Goal: Task Accomplishment & Management: Use online tool/utility

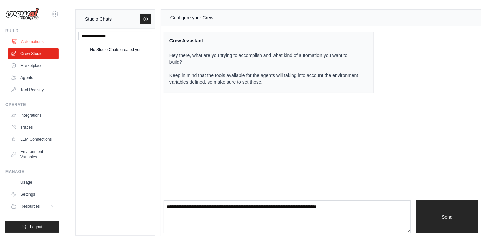
click at [21, 41] on link "Automations" at bounding box center [34, 41] width 51 height 11
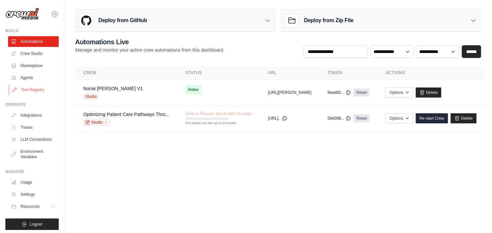
click at [24, 90] on link "Tool Registry" at bounding box center [34, 90] width 51 height 11
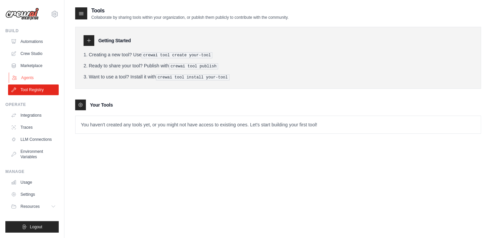
click at [23, 77] on link "Agents" at bounding box center [34, 78] width 51 height 11
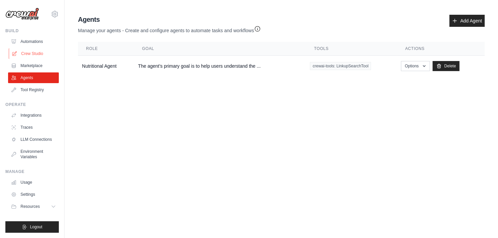
click at [25, 53] on link "Crew Studio" at bounding box center [34, 53] width 51 height 11
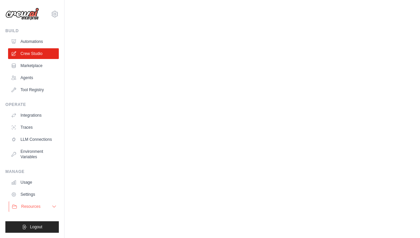
click at [52, 207] on icon at bounding box center [53, 206] width 5 height 5
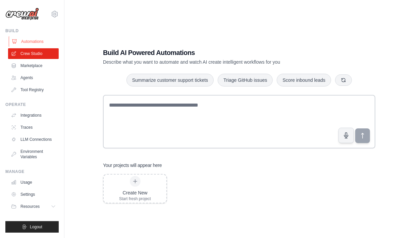
click at [24, 42] on link "Automations" at bounding box center [34, 41] width 51 height 11
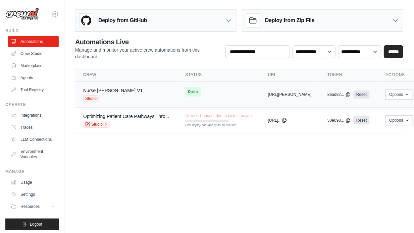
click at [137, 92] on div "Nurse Susie V1 Studio" at bounding box center [126, 94] width 86 height 15
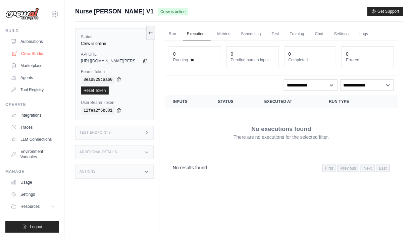
click at [34, 53] on link "Crew Studio" at bounding box center [34, 53] width 51 height 11
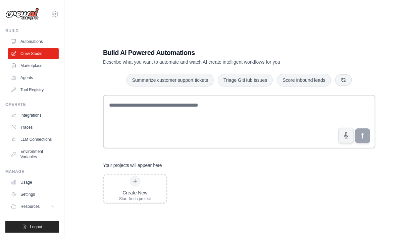
scroll to position [13, 0]
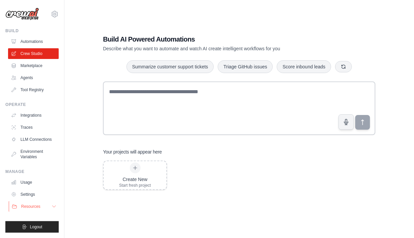
click at [53, 207] on icon at bounding box center [53, 207] width 3 height 2
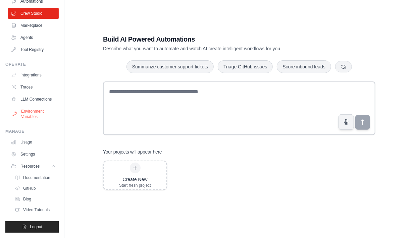
scroll to position [0, 0]
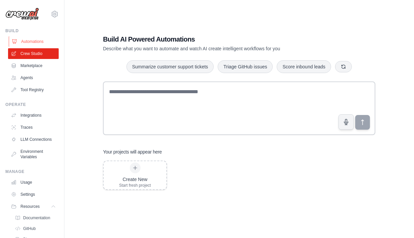
click at [23, 40] on link "Automations" at bounding box center [34, 41] width 51 height 11
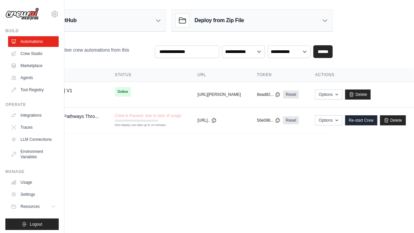
scroll to position [0, 92]
click at [332, 93] on button "Options" at bounding box center [328, 94] width 27 height 10
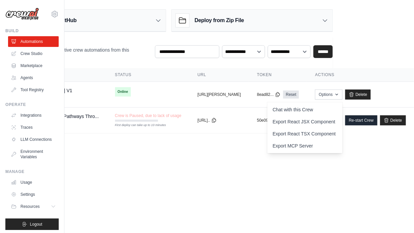
click at [238, 155] on body "mumapathy@assurecare.com AssureCare ✓ Your organization Settings Build Automati…" at bounding box center [136, 116] width 414 height 233
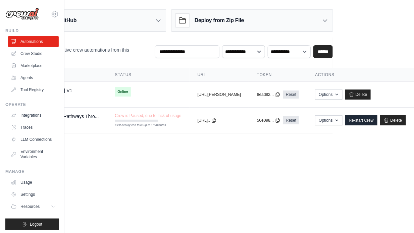
scroll to position [0, 0]
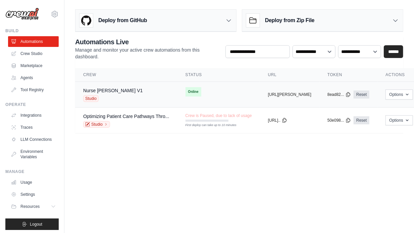
click at [144, 88] on div "Nurse Susie V1 Studio" at bounding box center [126, 94] width 86 height 15
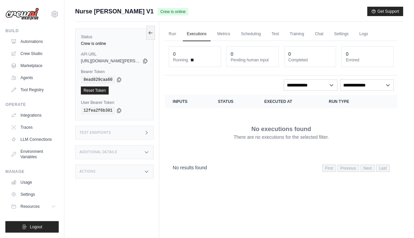
click at [146, 171] on icon at bounding box center [146, 171] width 5 height 5
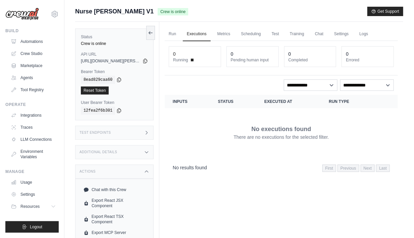
click at [149, 135] on div "Test Endpoints" at bounding box center [114, 133] width 79 height 14
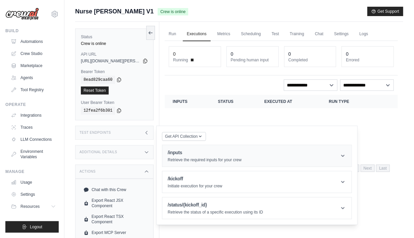
click at [197, 162] on header "/inputs Retrieve the required inputs for your crew" at bounding box center [257, 155] width 189 height 21
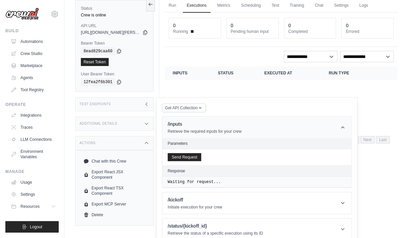
scroll to position [29, 0]
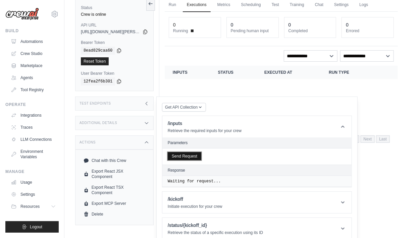
click at [187, 160] on button "Send Request" at bounding box center [185, 156] width 34 height 8
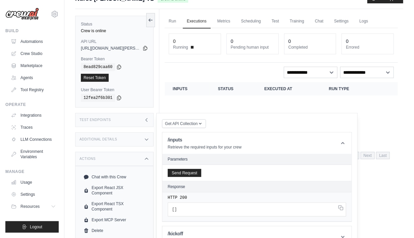
scroll to position [0, 0]
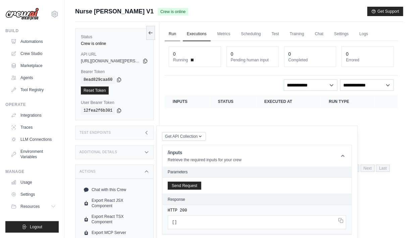
click at [171, 37] on link "Run" at bounding box center [172, 34] width 15 height 14
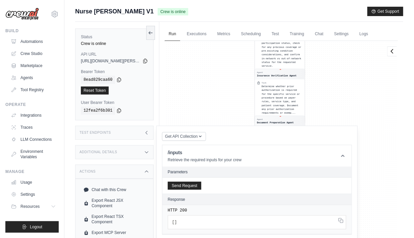
click at [128, 151] on div "Additional Details" at bounding box center [114, 152] width 79 height 14
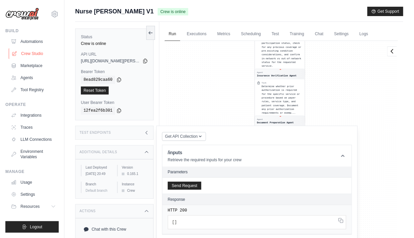
click at [32, 55] on link "Crew Studio" at bounding box center [34, 53] width 51 height 11
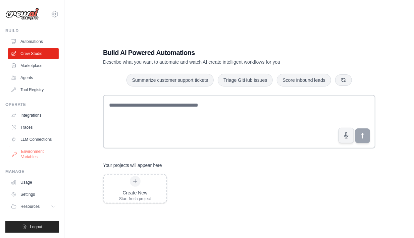
scroll to position [13, 0]
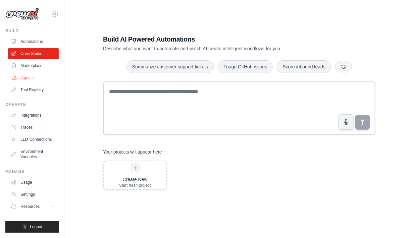
click at [24, 77] on link "Agents" at bounding box center [34, 78] width 51 height 11
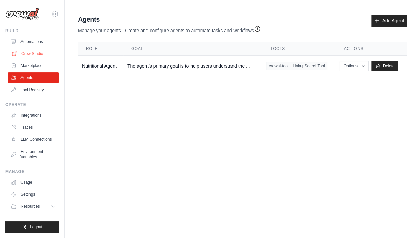
click at [22, 52] on link "Crew Studio" at bounding box center [34, 53] width 51 height 11
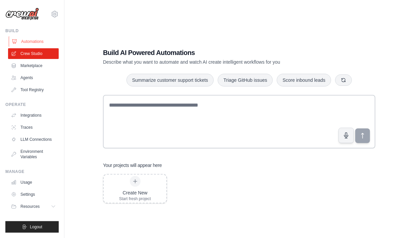
click at [21, 43] on link "Automations" at bounding box center [34, 41] width 51 height 11
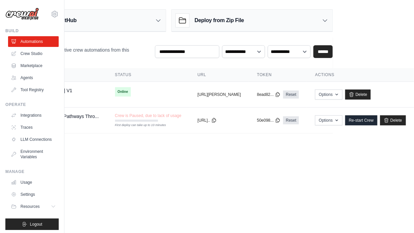
scroll to position [0, 92]
click at [336, 96] on icon "button" at bounding box center [337, 94] width 5 height 5
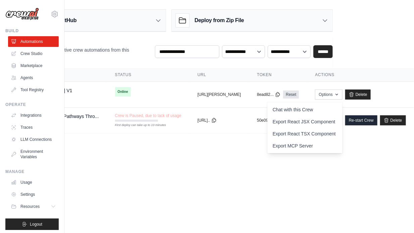
click at [223, 167] on body "[EMAIL_ADDRESS][DOMAIN_NAME] AssureCare ✓ Your organization Settings Build Auto…" at bounding box center [136, 116] width 414 height 233
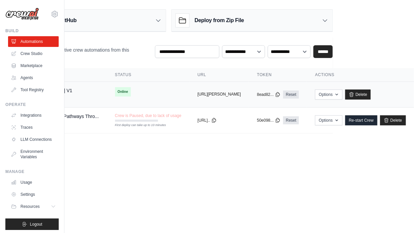
click at [219, 96] on button "[URL][PERSON_NAME]" at bounding box center [219, 94] width 43 height 5
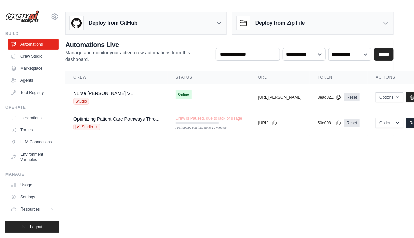
scroll to position [0, 0]
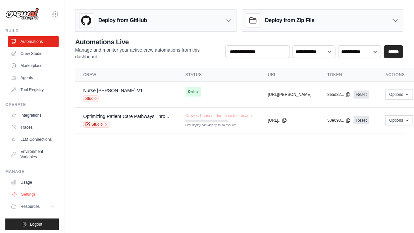
click at [23, 200] on link "Settings" at bounding box center [34, 194] width 51 height 11
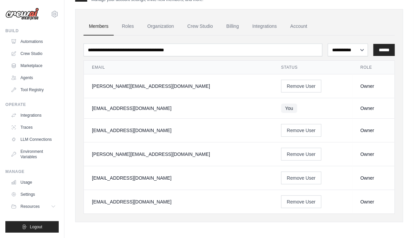
scroll to position [18, 0]
click at [21, 41] on link "Automations" at bounding box center [34, 41] width 51 height 11
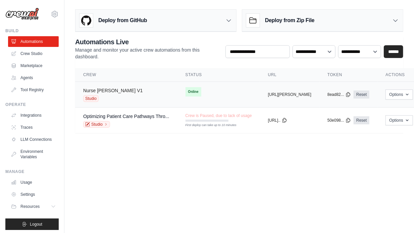
click at [99, 91] on link "Nurse [PERSON_NAME] V1" at bounding box center [112, 90] width 59 height 5
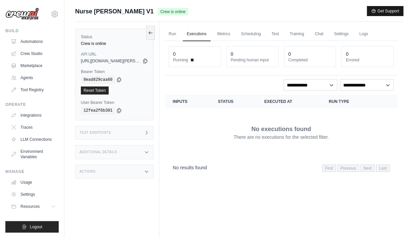
click at [385, 15] on button "Get Support" at bounding box center [386, 10] width 36 height 9
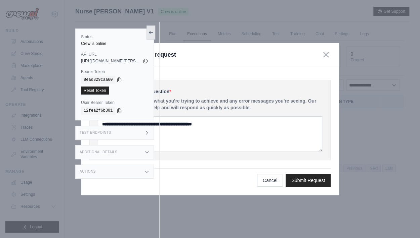
click at [152, 32] on icon at bounding box center [150, 32] width 5 height 5
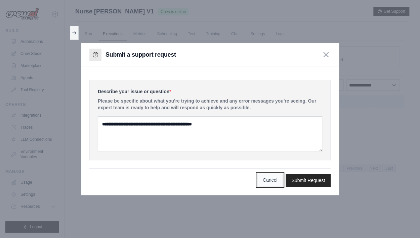
click at [269, 183] on button "Cancel" at bounding box center [270, 180] width 26 height 13
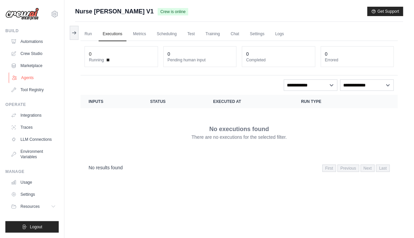
click at [22, 77] on link "Agents" at bounding box center [34, 78] width 51 height 11
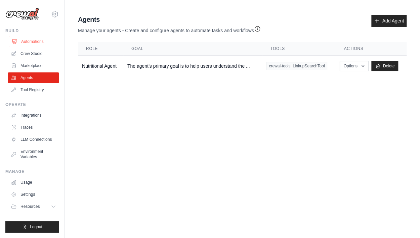
click at [23, 42] on link "Automations" at bounding box center [34, 41] width 51 height 11
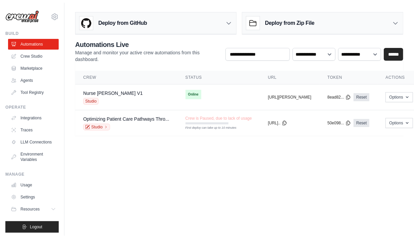
scroll to position [7, 0]
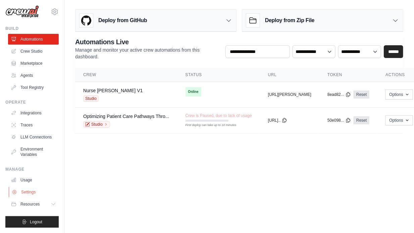
click at [23, 193] on link "Settings" at bounding box center [34, 192] width 51 height 11
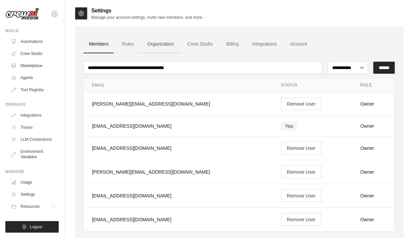
click at [150, 44] on link "Organization" at bounding box center [160, 44] width 37 height 18
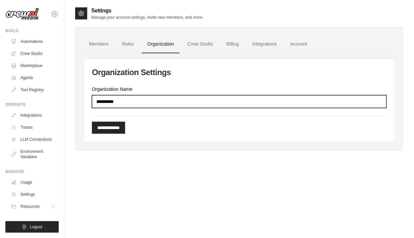
click at [148, 101] on input "**********" at bounding box center [239, 101] width 295 height 13
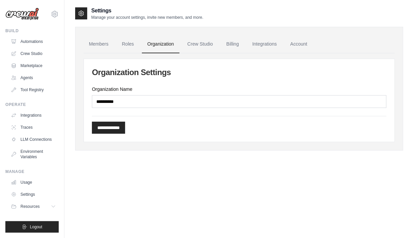
click at [197, 153] on div "**********" at bounding box center [239, 84] width 328 height 155
click at [201, 45] on link "Crew Studio" at bounding box center [200, 44] width 36 height 18
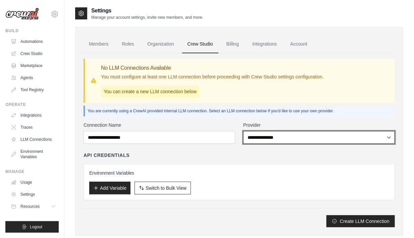
click at [275, 134] on select "**********" at bounding box center [320, 137] width 152 height 13
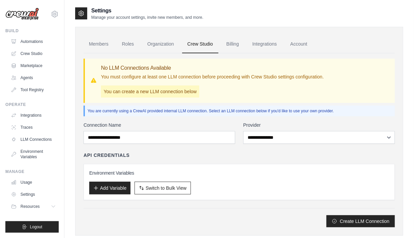
click at [313, 105] on div "**********" at bounding box center [240, 140] width 312 height 174
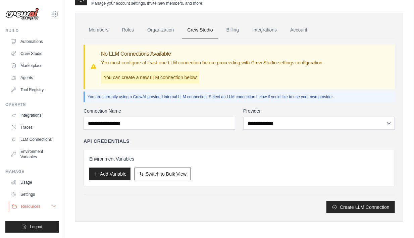
click at [53, 207] on icon at bounding box center [53, 206] width 5 height 5
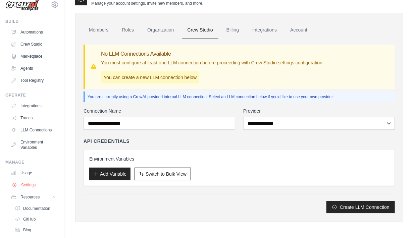
scroll to position [0, 0]
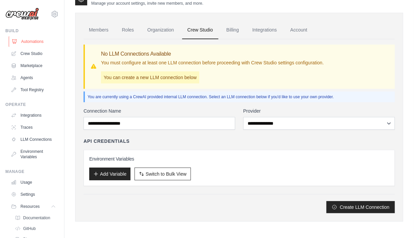
click at [22, 41] on link "Automations" at bounding box center [34, 41] width 51 height 11
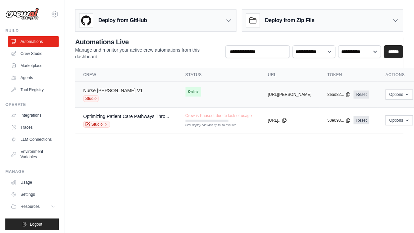
click at [100, 91] on link "Nurse Susie V1" at bounding box center [112, 90] width 59 height 5
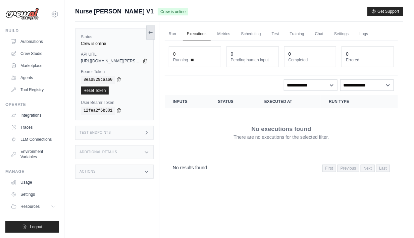
click at [151, 32] on icon at bounding box center [150, 32] width 5 height 5
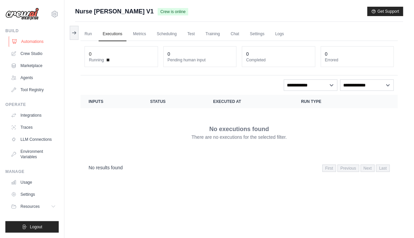
click at [21, 42] on link "Automations" at bounding box center [34, 41] width 51 height 11
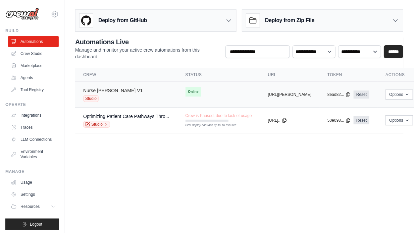
click at [85, 90] on link "Nurse [PERSON_NAME] V1" at bounding box center [112, 90] width 59 height 5
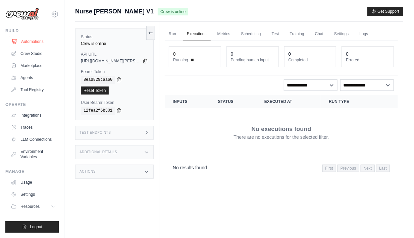
click at [21, 42] on link "Automations" at bounding box center [34, 41] width 51 height 11
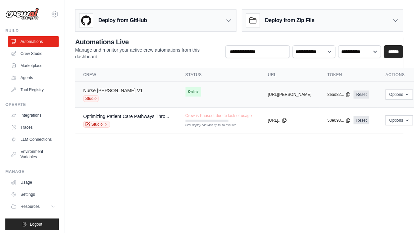
click at [84, 88] on link "Nurse [PERSON_NAME] V1" at bounding box center [112, 90] width 59 height 5
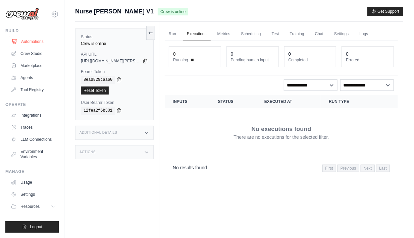
click at [21, 43] on link "Automations" at bounding box center [34, 41] width 51 height 11
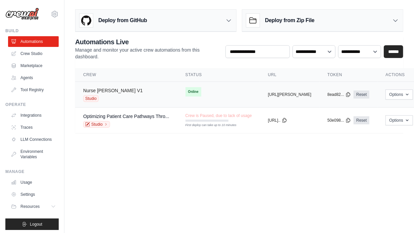
click at [84, 90] on link "Nurse [PERSON_NAME] V1" at bounding box center [112, 90] width 59 height 5
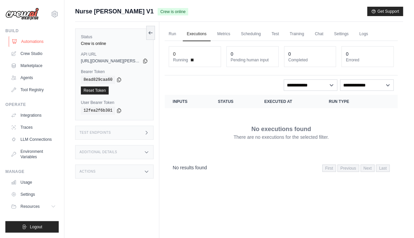
click at [22, 40] on link "Automations" at bounding box center [34, 41] width 51 height 11
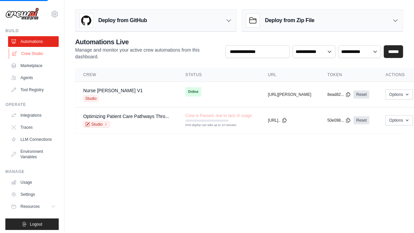
click at [22, 54] on link "Crew Studio" at bounding box center [34, 53] width 51 height 11
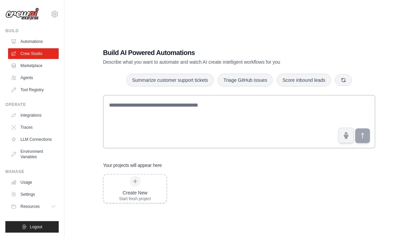
scroll to position [13, 0]
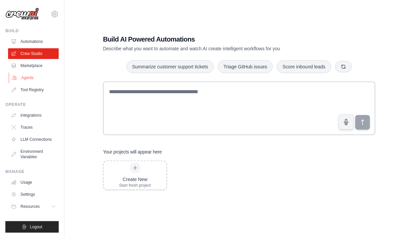
click at [19, 78] on link "Agents" at bounding box center [34, 78] width 51 height 11
click at [21, 77] on link "Agents" at bounding box center [34, 78] width 51 height 11
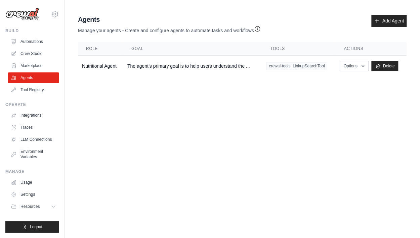
click at [23, 42] on link "Automations" at bounding box center [33, 41] width 51 height 11
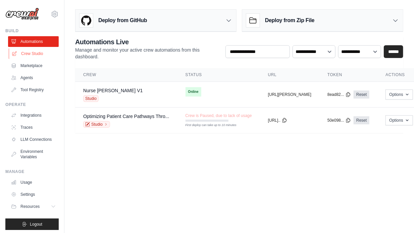
click at [21, 53] on link "Crew Studio" at bounding box center [34, 53] width 51 height 11
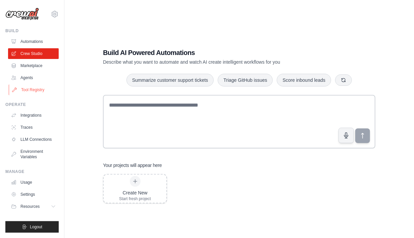
click at [26, 90] on link "Tool Registry" at bounding box center [34, 90] width 51 height 11
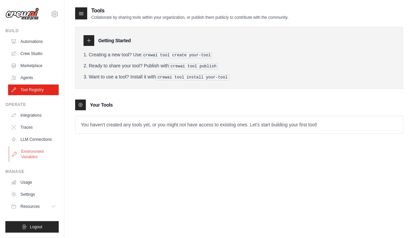
scroll to position [13, 0]
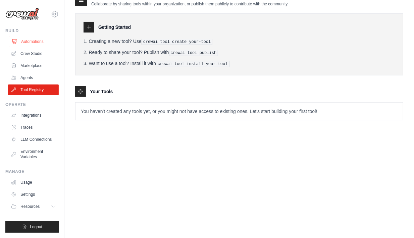
click at [23, 40] on link "Automations" at bounding box center [34, 41] width 51 height 11
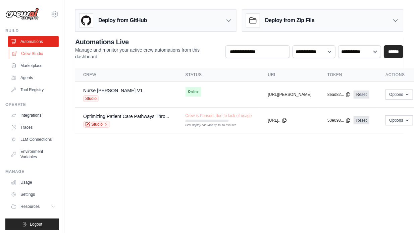
click at [21, 54] on link "Crew Studio" at bounding box center [34, 53] width 51 height 11
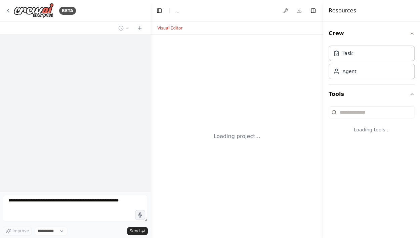
select select "****"
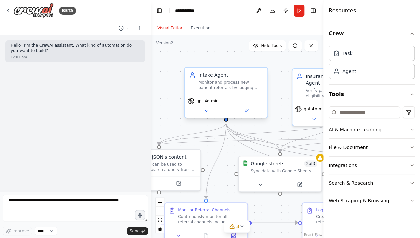
click at [237, 88] on div "Monitor and process new patient referrals by logging referral information, capt…" at bounding box center [230, 85] width 65 height 11
click at [367, 55] on div "Task" at bounding box center [371, 52] width 86 height 15
click at [370, 72] on div "Agent" at bounding box center [371, 70] width 86 height 15
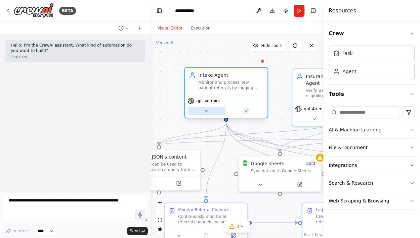
click at [204, 110] on icon at bounding box center [206, 110] width 5 height 5
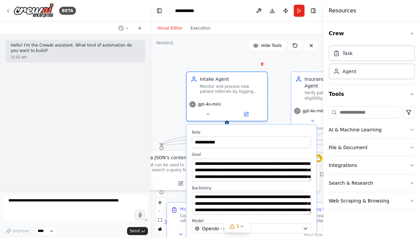
click at [175, 104] on div "**********" at bounding box center [236, 137] width 173 height 204
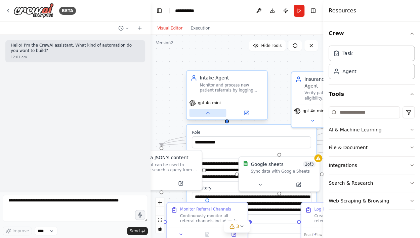
click at [207, 114] on icon at bounding box center [207, 113] width 5 height 5
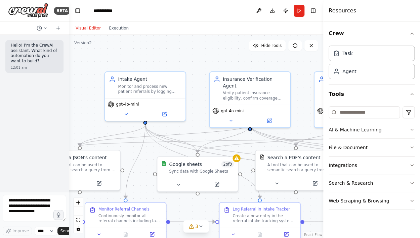
drag, startPoint x: 150, startPoint y: 84, endPoint x: 53, endPoint y: 87, distance: 96.5
click at [53, 87] on div "BETA Hello! I'm the CrewAI assistant. What kind of automation do you want to bu…" at bounding box center [34, 119] width 69 height 238
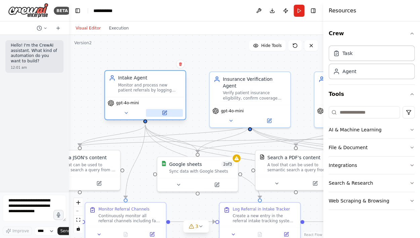
click at [166, 114] on icon at bounding box center [164, 113] width 4 height 4
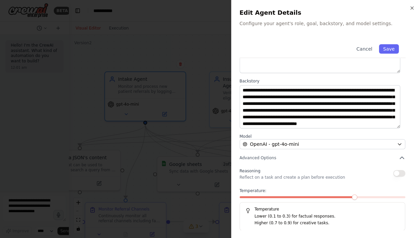
scroll to position [13, 0]
click at [410, 4] on div "**********" at bounding box center [325, 119] width 189 height 238
click at [411, 7] on icon "button" at bounding box center [411, 8] width 3 height 3
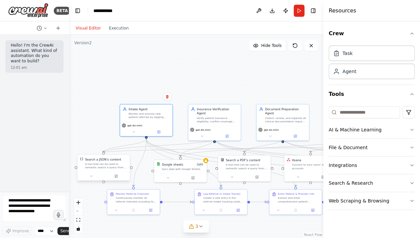
click at [102, 169] on div "A tool that can be used to semantic search a query from a JSON's content." at bounding box center [106, 166] width 42 height 7
click at [92, 177] on icon at bounding box center [90, 176] width 3 height 3
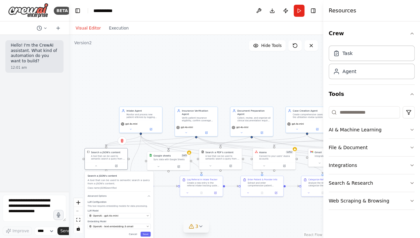
click at [200, 227] on icon at bounding box center [201, 226] width 3 height 1
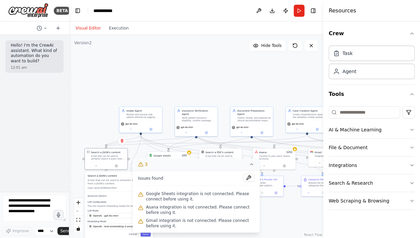
click at [288, 216] on div ".deletable-edge-delete-btn { width: 20px; height: 20px; border: 0px solid #ffff…" at bounding box center [196, 137] width 254 height 204
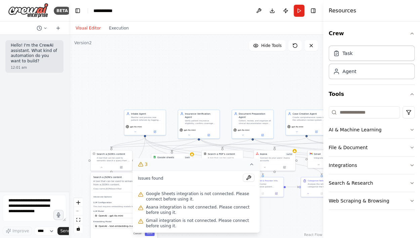
click at [253, 167] on icon at bounding box center [251, 164] width 5 height 5
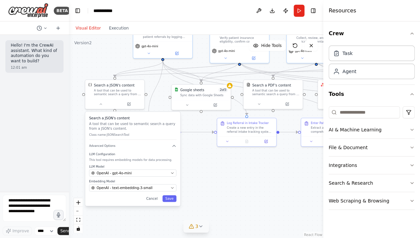
drag, startPoint x: 201, startPoint y: 213, endPoint x: 199, endPoint y: 124, distance: 89.0
click at [199, 124] on div ".deletable-edge-delete-btn { width: 20px; height: 20px; border: 0px solid #ffff…" at bounding box center [196, 137] width 254 height 204
click at [151, 200] on button "Cancel" at bounding box center [151, 198] width 17 height 7
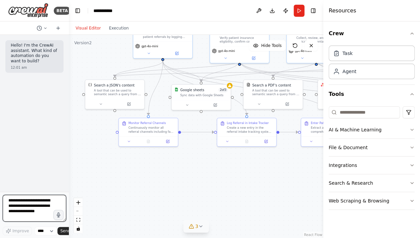
click at [17, 204] on textarea at bounding box center [34, 208] width 63 height 27
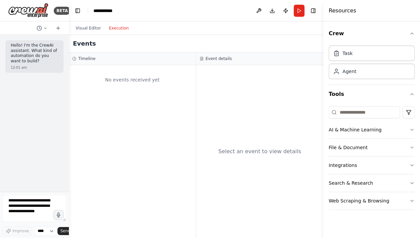
click at [116, 29] on button "Execution" at bounding box center [119, 28] width 28 height 8
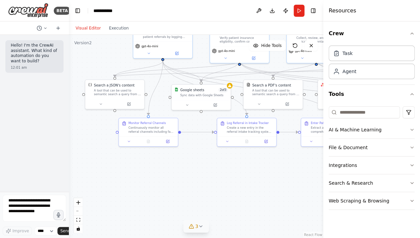
click at [88, 27] on button "Visual Editor" at bounding box center [88, 28] width 33 height 8
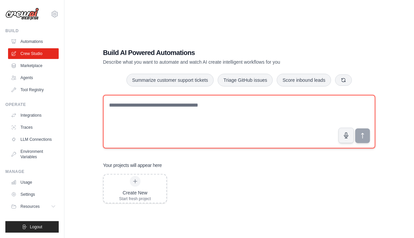
click at [147, 114] on textarea at bounding box center [239, 122] width 273 height 54
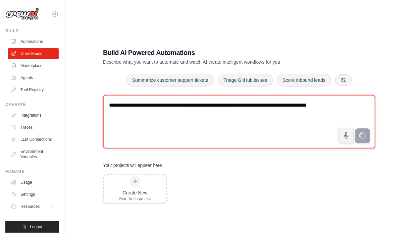
type textarea "**********"
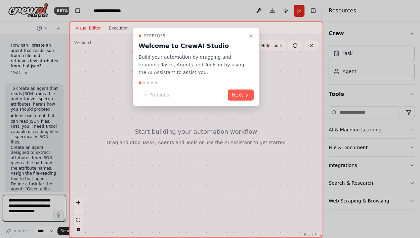
scroll to position [98, 0]
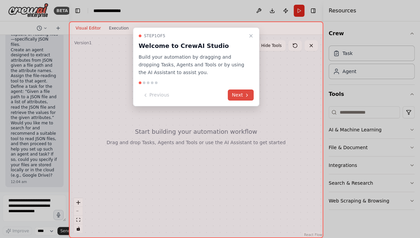
click at [239, 93] on button "Next" at bounding box center [241, 95] width 26 height 11
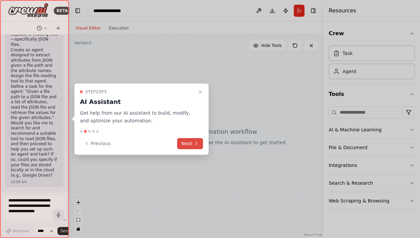
click at [188, 145] on button "Next" at bounding box center [190, 143] width 26 height 11
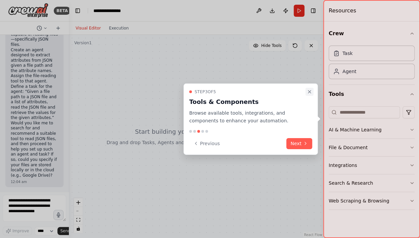
click at [309, 90] on icon "Close walkthrough" at bounding box center [309, 91] width 5 height 5
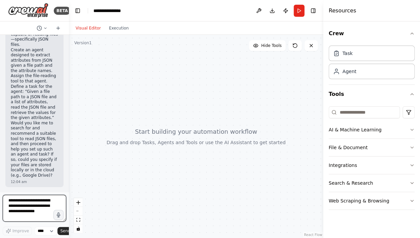
click at [30, 208] on textarea at bounding box center [34, 208] width 63 height 27
type textarea "**********"
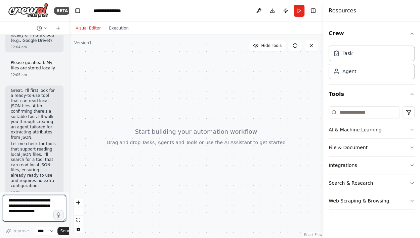
scroll to position [238, 0]
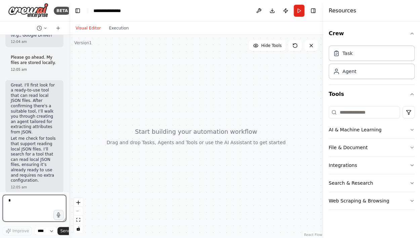
type textarea "**"
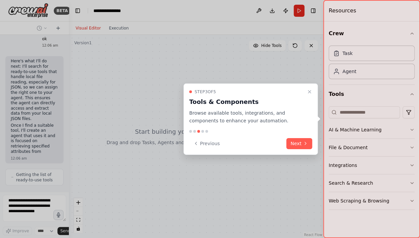
scroll to position [407, 0]
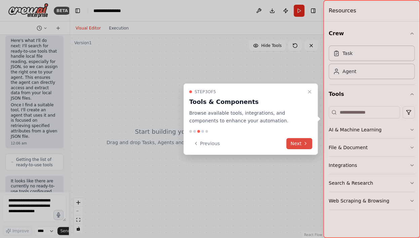
click at [298, 142] on button "Next" at bounding box center [299, 143] width 26 height 11
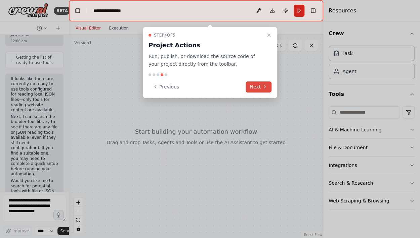
click at [264, 86] on icon at bounding box center [264, 86] width 5 height 5
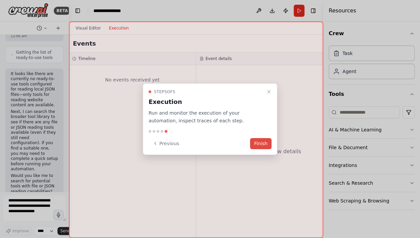
click at [267, 141] on button "Finish" at bounding box center [260, 143] width 21 height 11
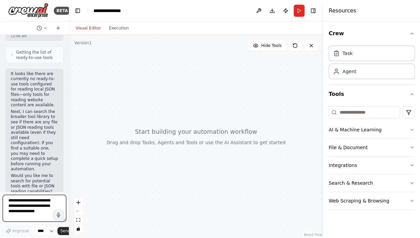
click at [23, 202] on textarea at bounding box center [34, 208] width 63 height 27
type textarea "****"
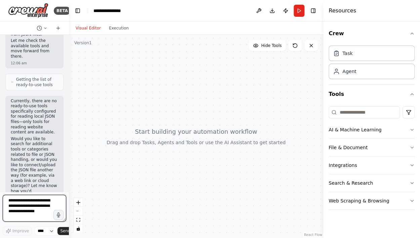
scroll to position [779, 0]
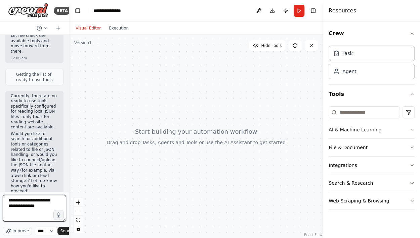
type textarea "**********"
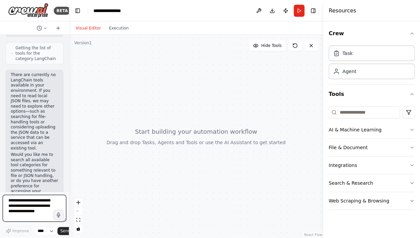
scroll to position [1059, 0]
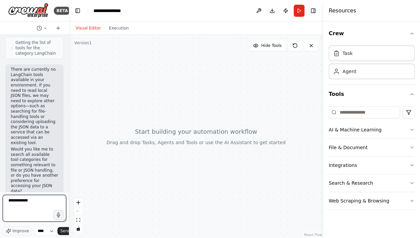
type textarea "**********"
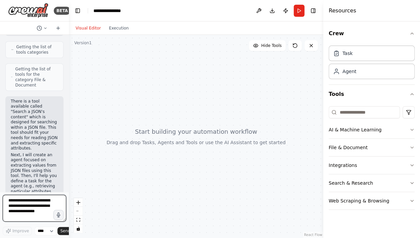
scroll to position [1318, 0]
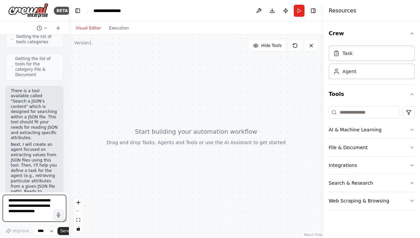
click at [22, 211] on textarea at bounding box center [34, 208] width 63 height 27
type textarea "***"
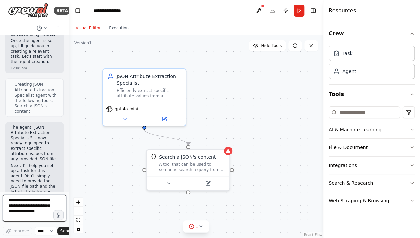
scroll to position [1594, 0]
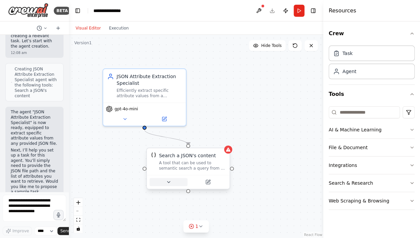
click at [170, 184] on icon at bounding box center [168, 182] width 5 height 5
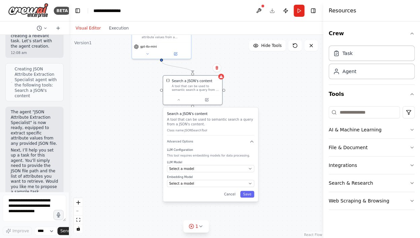
drag, startPoint x: 316, startPoint y: 212, endPoint x: 292, endPoint y: 122, distance: 92.9
click at [292, 122] on div ".deletable-edge-delete-btn { width: 20px; height: 20px; border: 0px solid #ffff…" at bounding box center [196, 137] width 254 height 204
click at [234, 197] on button "Cancel" at bounding box center [229, 194] width 17 height 7
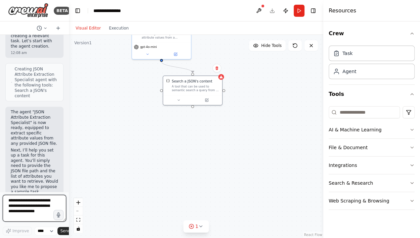
click at [26, 210] on textarea at bounding box center [34, 208] width 63 height 27
type textarea "***"
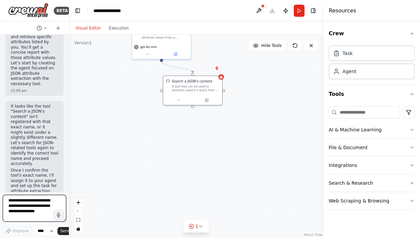
scroll to position [1863, 0]
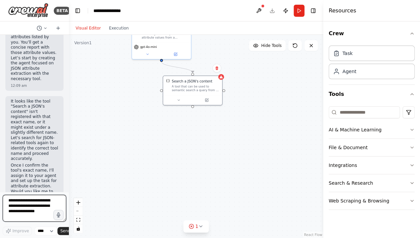
click at [16, 204] on textarea at bounding box center [34, 208] width 63 height 27
type textarea "***"
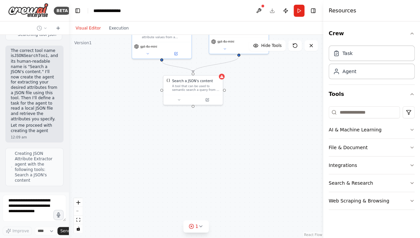
scroll to position [2135, 0]
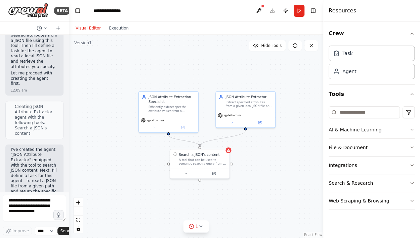
drag, startPoint x: 234, startPoint y: 95, endPoint x: 241, endPoint y: 169, distance: 74.2
click at [241, 169] on div ".deletable-edge-delete-btn { width: 20px; height: 20px; border: 0px solid #ffff…" at bounding box center [196, 137] width 254 height 204
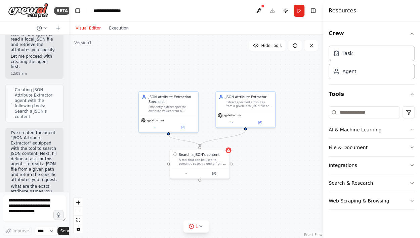
scroll to position [2220, 0]
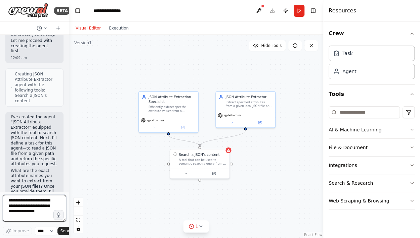
click at [20, 202] on textarea at bounding box center [34, 208] width 63 height 27
click at [20, 202] on textarea "**********" at bounding box center [34, 208] width 63 height 27
type textarea "**********"
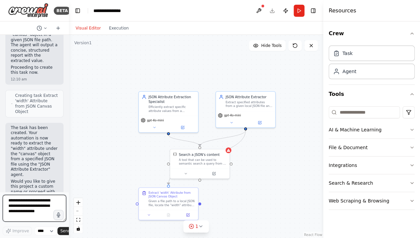
scroll to position [2459, 0]
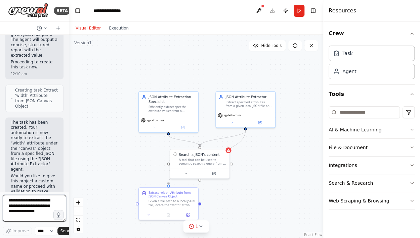
click at [31, 205] on textarea at bounding box center [34, 208] width 63 height 27
type textarea "**********"
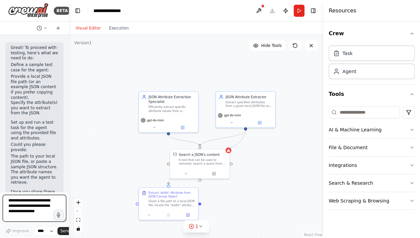
scroll to position [2664, 0]
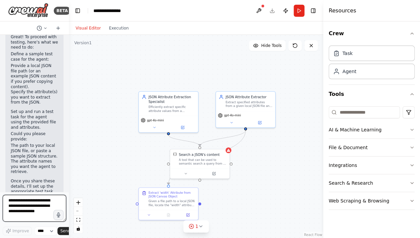
click at [16, 205] on textarea at bounding box center [34, 208] width 63 height 27
paste textarea "**********"
type textarea "**********"
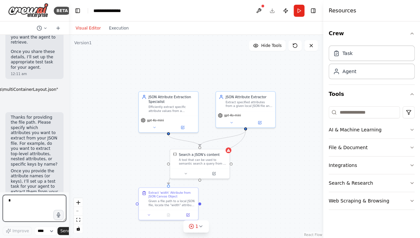
scroll to position [0, 0]
type textarea "**********"
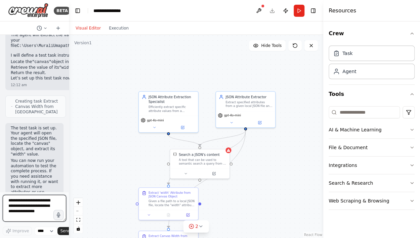
scroll to position [3018, 0]
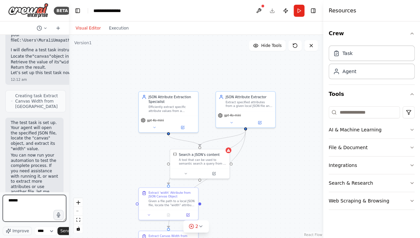
type textarea "******"
type textarea "**********"
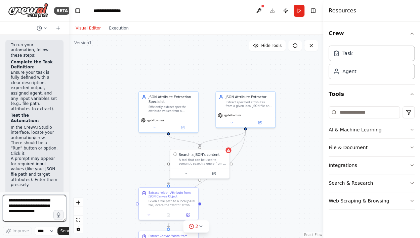
scroll to position [3220, 0]
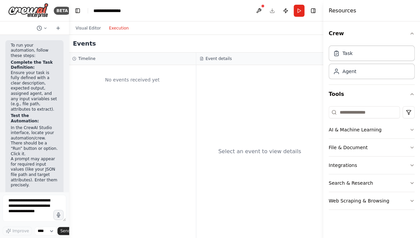
click at [116, 29] on button "Execution" at bounding box center [119, 28] width 28 height 8
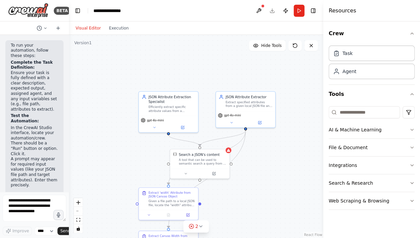
click at [91, 29] on button "Visual Editor" at bounding box center [88, 28] width 33 height 8
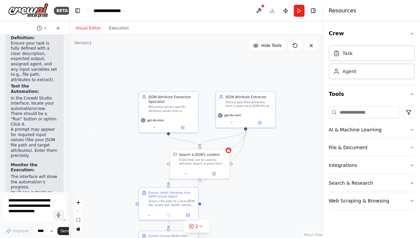
scroll to position [3250, 0]
click at [374, 56] on div "Task" at bounding box center [371, 52] width 86 height 15
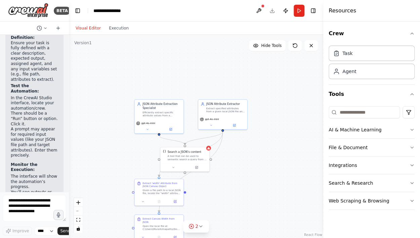
drag, startPoint x: 116, startPoint y: 177, endPoint x: 116, endPoint y: 170, distance: 6.7
click at [116, 170] on div ".deletable-edge-delete-btn { width: 20px; height: 20px; border: 0px solid #ffff…" at bounding box center [196, 137] width 254 height 204
click at [299, 11] on button "Run" at bounding box center [299, 11] width 11 height 12
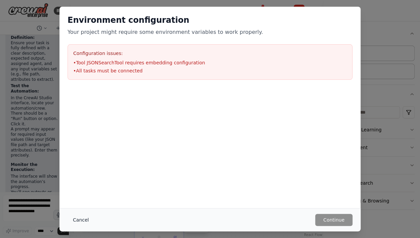
click at [76, 215] on button "Cancel" at bounding box center [81, 220] width 27 height 12
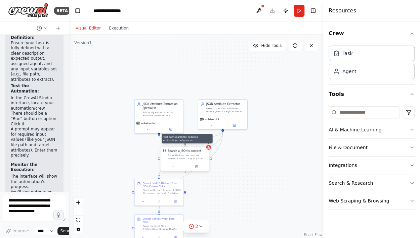
click at [210, 149] on div at bounding box center [208, 147] width 5 height 5
click at [175, 167] on button at bounding box center [173, 167] width 23 height 5
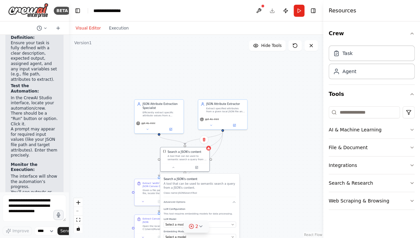
click at [201, 226] on icon at bounding box center [200, 226] width 5 height 5
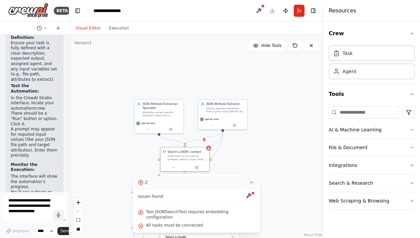
click at [278, 222] on div ".deletable-edge-delete-btn { width: 20px; height: 20px; border: 0px solid #ffff…" at bounding box center [196, 137] width 254 height 204
click at [249, 185] on icon at bounding box center [251, 182] width 5 height 5
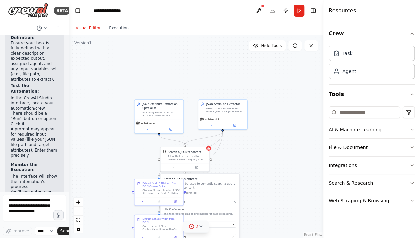
click at [274, 174] on div ".deletable-edge-delete-btn { width: 20px; height: 20px; border: 0px solid #ffff…" at bounding box center [196, 137] width 254 height 204
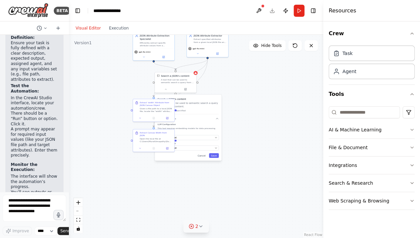
drag, startPoint x: 274, startPoint y: 174, endPoint x: 250, endPoint y: 93, distance: 84.8
click at [250, 93] on div ".deletable-edge-delete-btn { width: 20px; height: 20px; border: 0px solid #ffff…" at bounding box center [196, 137] width 254 height 204
click at [201, 227] on icon at bounding box center [201, 226] width 3 height 1
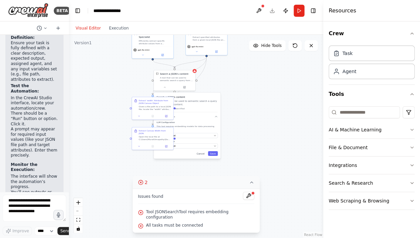
click at [291, 209] on div ".deletable-edge-delete-btn { width: 20px; height: 20px; border: 0px solid #ffff…" at bounding box center [196, 137] width 254 height 204
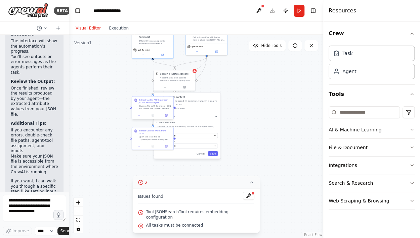
click at [154, 106] on div "Given a file path to a local JSON file, locate the "width" attribute under the …" at bounding box center [155, 107] width 33 height 5
click at [140, 117] on icon at bounding box center [139, 115] width 3 height 3
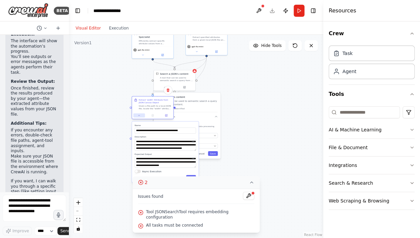
click at [140, 117] on icon at bounding box center [139, 115] width 3 height 3
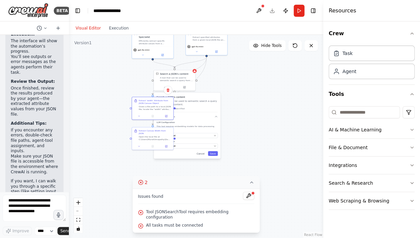
click at [233, 127] on div ".deletable-edge-delete-btn { width: 20px; height: 20px; border: 0px solid #ffff…" at bounding box center [196, 137] width 254 height 204
click at [164, 85] on icon at bounding box center [164, 86] width 3 height 3
click at [252, 106] on div ".deletable-edge-delete-btn { width: 20px; height: 20px; border: 0px solid #ffff…" at bounding box center [196, 137] width 254 height 204
click at [230, 116] on div ".deletable-edge-delete-btn { width: 20px; height: 20px; border: 0px solid #ffff…" at bounding box center [196, 137] width 254 height 204
click at [167, 116] on icon at bounding box center [166, 116] width 2 height 2
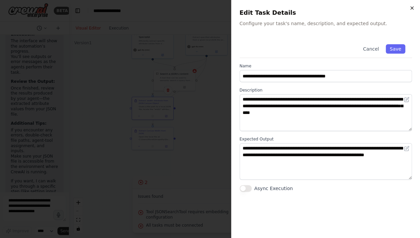
click at [411, 8] on icon "button" at bounding box center [411, 7] width 5 height 5
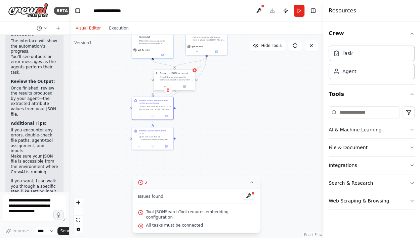
click at [177, 80] on div "A tool that can be used to semantic search a query from a JSON's content." at bounding box center [176, 78] width 33 height 5
click at [184, 87] on icon at bounding box center [184, 87] width 2 height 2
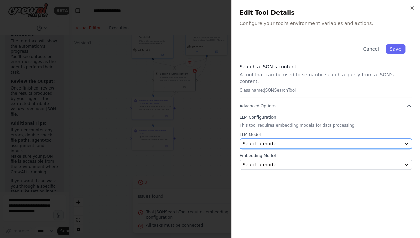
click at [334, 141] on div "Select a model" at bounding box center [322, 144] width 159 height 7
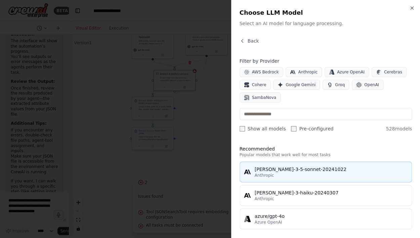
scroll to position [32, 0]
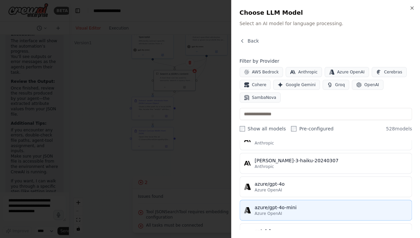
click at [305, 205] on div "azure/gpt-4o-mini" at bounding box center [331, 208] width 153 height 7
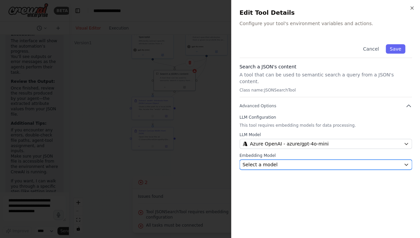
click at [316, 162] on div "Select a model" at bounding box center [322, 165] width 159 height 7
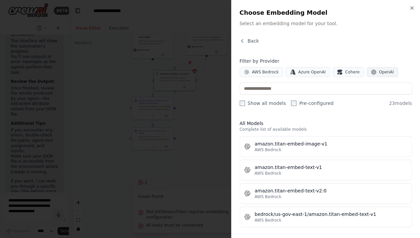
click at [371, 71] on icon "button" at bounding box center [373, 72] width 5 height 5
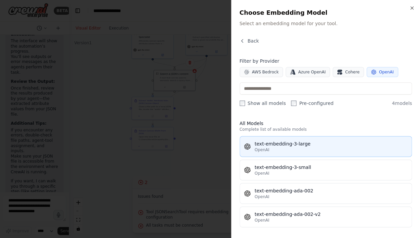
scroll to position [2, 0]
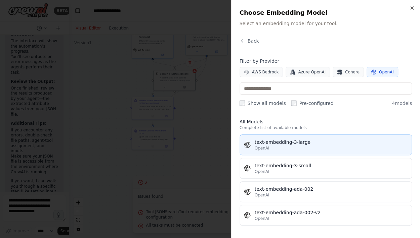
click at [330, 146] on div "OpenAI" at bounding box center [331, 148] width 153 height 5
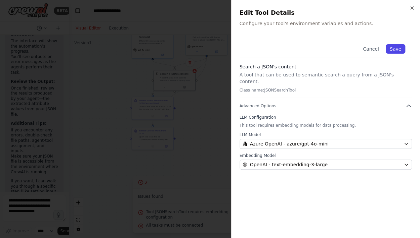
click at [400, 49] on button "Save" at bounding box center [395, 48] width 19 height 9
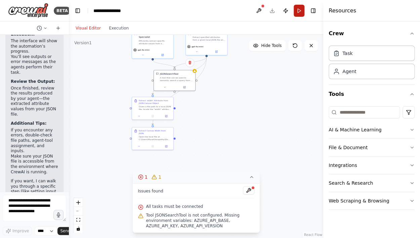
click at [299, 10] on button "Run" at bounding box center [299, 11] width 11 height 12
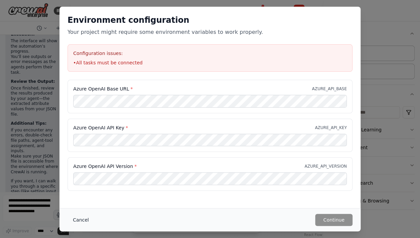
click at [82, 221] on button "Cancel" at bounding box center [81, 220] width 27 height 12
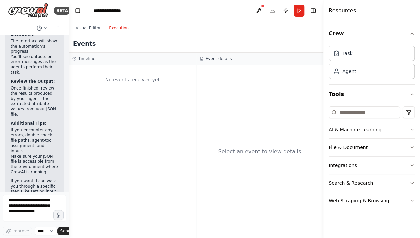
click at [114, 30] on button "Execution" at bounding box center [119, 28] width 28 height 8
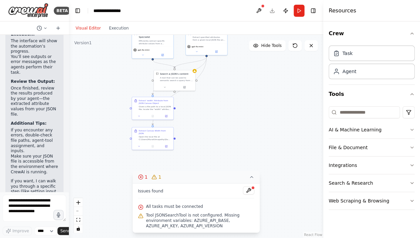
click at [82, 26] on button "Visual Editor" at bounding box center [88, 28] width 33 height 8
click at [254, 179] on icon at bounding box center [251, 177] width 5 height 5
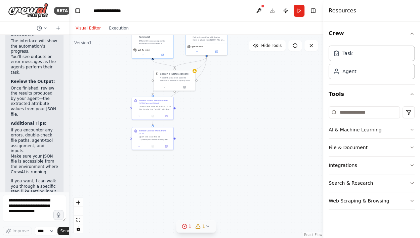
click at [222, 140] on div ".deletable-edge-delete-btn { width: 20px; height: 20px; border: 0px solid #ffff…" at bounding box center [196, 137] width 254 height 204
click at [46, 29] on icon at bounding box center [45, 28] width 4 height 4
click at [37, 11] on div at bounding box center [34, 119] width 69 height 238
click at [37, 11] on img at bounding box center [28, 10] width 40 height 15
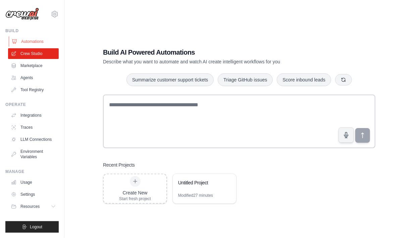
click at [33, 44] on link "Automations" at bounding box center [34, 41] width 51 height 11
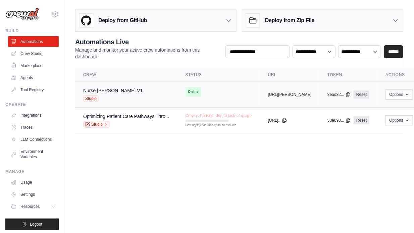
click at [156, 91] on div "Nurse [PERSON_NAME] V1 Studio" at bounding box center [126, 94] width 86 height 15
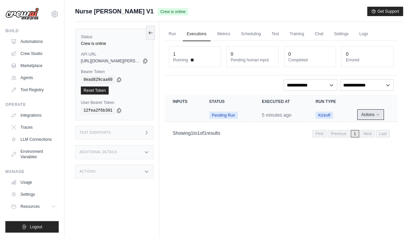
click at [377, 115] on icon "Actions for execution" at bounding box center [379, 115] width 4 height 4
click at [239, 164] on div "Run Executions Metrics Scheduling Test Training Chat Settings Logs 1 Running 0 …" at bounding box center [282, 141] width 244 height 238
click at [367, 37] on link "Logs" at bounding box center [364, 34] width 17 height 14
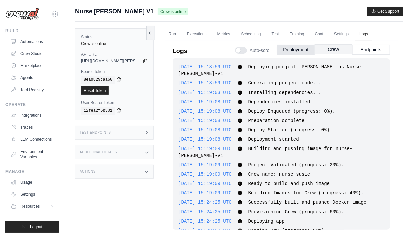
click at [346, 49] on button "Crew" at bounding box center [334, 49] width 38 height 10
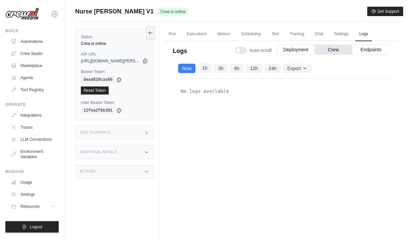
click at [203, 68] on button "1h" at bounding box center [205, 67] width 13 height 9
click at [317, 34] on link "Chat" at bounding box center [319, 34] width 16 height 14
click at [276, 34] on link "Test" at bounding box center [275, 34] width 15 height 14
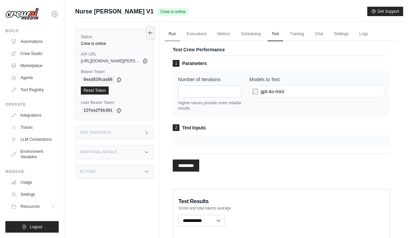
click at [174, 35] on link "Run" at bounding box center [172, 34] width 15 height 14
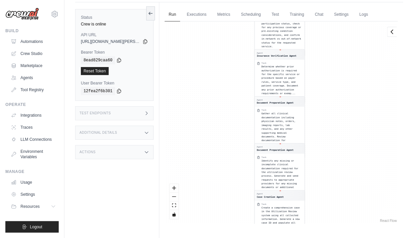
scroll to position [28, 0]
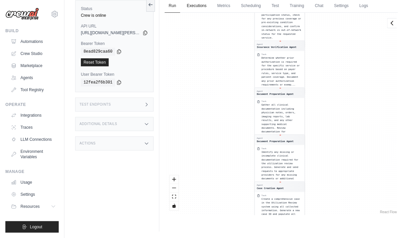
click at [191, 9] on link "Executions" at bounding box center [197, 6] width 28 height 14
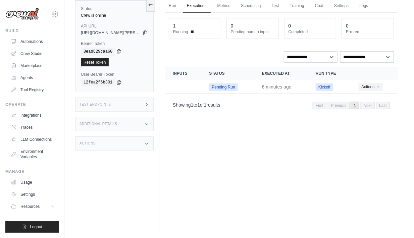
click at [192, 31] on span at bounding box center [192, 32] width 3 height 3
click at [223, 88] on span "Pending Run" at bounding box center [224, 87] width 29 height 7
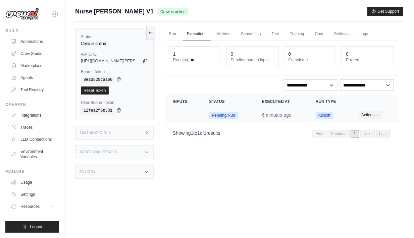
click at [217, 113] on span "Pending Run" at bounding box center [224, 115] width 29 height 7
click at [274, 34] on link "Test" at bounding box center [275, 34] width 15 height 14
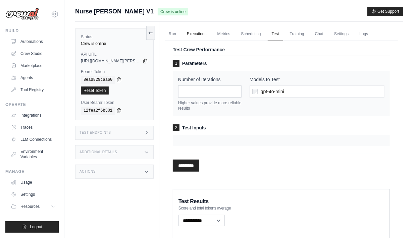
click at [190, 32] on link "Executions" at bounding box center [197, 34] width 28 height 14
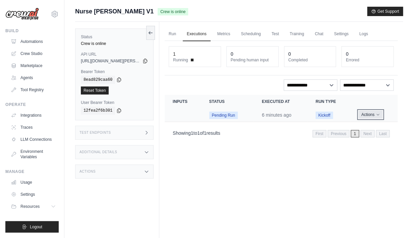
click at [375, 113] on button "Actions" at bounding box center [371, 115] width 24 height 8
click at [241, 168] on div "Run Executions Metrics Scheduling Test Training Chat Settings Logs 1 Running 0 …" at bounding box center [282, 141] width 244 height 238
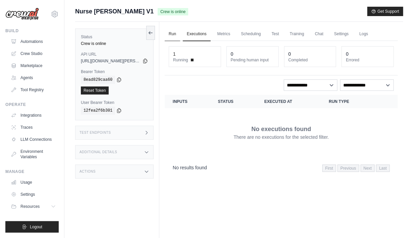
click at [175, 34] on link "Run" at bounding box center [172, 34] width 15 height 14
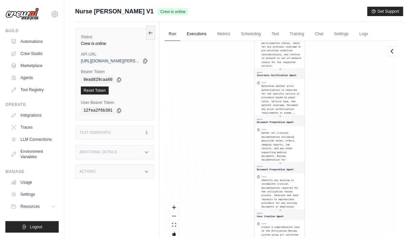
click at [194, 33] on link "Executions" at bounding box center [197, 34] width 28 height 14
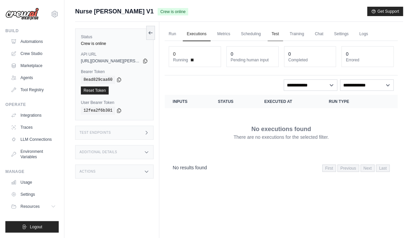
click at [272, 33] on link "Test" at bounding box center [275, 34] width 15 height 14
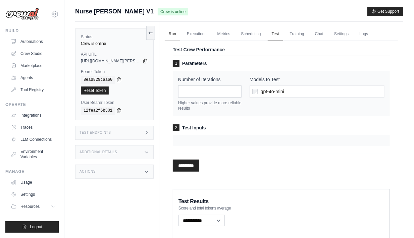
click at [174, 34] on link "Run" at bounding box center [172, 34] width 15 height 14
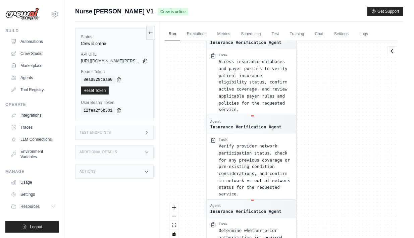
drag, startPoint x: 376, startPoint y: 83, endPoint x: 354, endPoint y: 256, distance: 174.4
click at [354, 238] on html "[EMAIL_ADDRESS][DOMAIN_NAME] AssureCare ✓ Your organization Settings Build Auto…" at bounding box center [207, 133] width 414 height 267
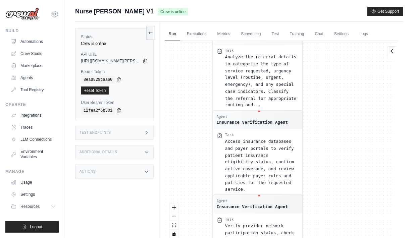
drag, startPoint x: 326, startPoint y: 167, endPoint x: 332, endPoint y: 249, distance: 82.2
click at [332, 238] on html "[EMAIL_ADDRESS][DOMAIN_NAME] AssureCare ✓ Your organization Settings Build Auto…" at bounding box center [207, 133] width 414 height 267
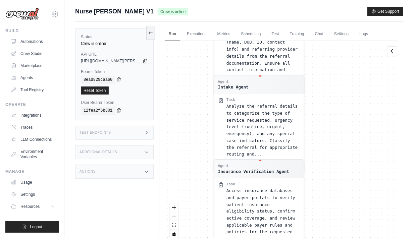
drag, startPoint x: 342, startPoint y: 177, endPoint x: 344, endPoint y: 228, distance: 50.4
click at [344, 228] on div "Agent Intake Agent Task Continuously monitor all referral channels including fa…" at bounding box center [281, 142] width 233 height 203
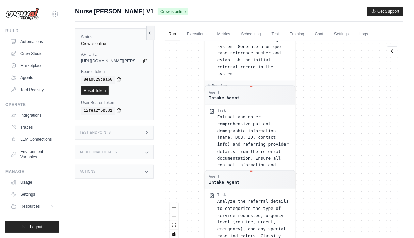
drag, startPoint x: 351, startPoint y: 163, endPoint x: 342, endPoint y: 256, distance: 92.8
click at [342, 238] on html "[EMAIL_ADDRESS][DOMAIN_NAME] AssureCare ✓ Your organization Settings Build Auto…" at bounding box center [207, 133] width 414 height 267
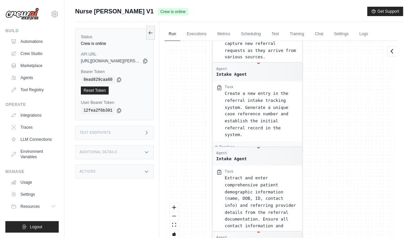
drag, startPoint x: 339, startPoint y: 117, endPoint x: 346, endPoint y: 178, distance: 61.6
click at [346, 178] on div "Agent Intake Agent Task Continuously monitor all referral channels including fa…" at bounding box center [281, 142] width 233 height 203
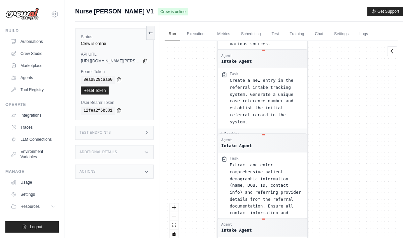
drag, startPoint x: 330, startPoint y: 141, endPoint x: 334, endPoint y: 128, distance: 13.6
click at [334, 128] on div "Agent Intake Agent Task Continuously monitor all referral channels including fa…" at bounding box center [281, 142] width 233 height 203
click at [240, 60] on div "Intake Agent" at bounding box center [236, 60] width 31 height 6
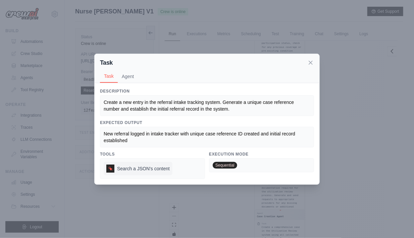
click at [149, 169] on span "Search a JSON's content" at bounding box center [143, 169] width 53 height 7
click at [312, 63] on icon at bounding box center [311, 62] width 7 height 7
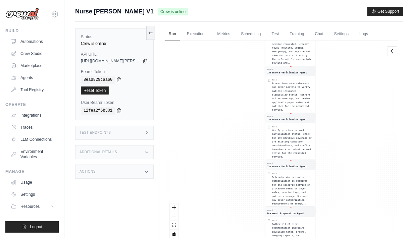
drag, startPoint x: 310, startPoint y: 80, endPoint x: 321, endPoint y: 171, distance: 91.6
click at [321, 171] on div "Agent Intake Agent Task Continuously monitor all referral channels including fa…" at bounding box center [281, 142] width 233 height 203
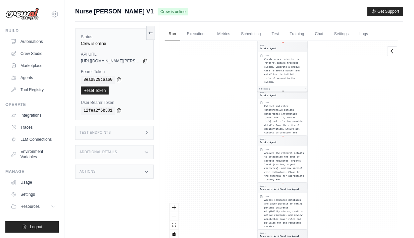
drag, startPoint x: 361, startPoint y: 81, endPoint x: 353, endPoint y: 198, distance: 117.1
click at [353, 198] on div "Agent Intake Agent Task Continuously monitor all referral channels including fa…" at bounding box center [281, 142] width 233 height 203
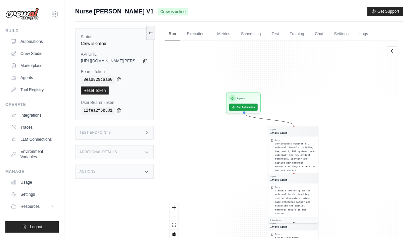
drag, startPoint x: 331, startPoint y: 93, endPoint x: 341, endPoint y: 225, distance: 132.1
click at [341, 225] on div "Agent Intake Agent Task Continuously monitor all referral channels including fa…" at bounding box center [281, 142] width 233 height 203
click at [241, 108] on button "Run Automation" at bounding box center [244, 105] width 30 height 7
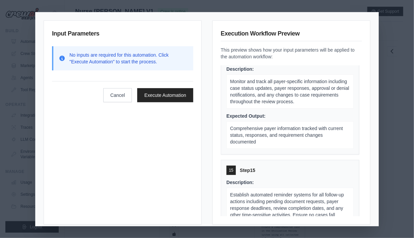
scroll to position [1560, 0]
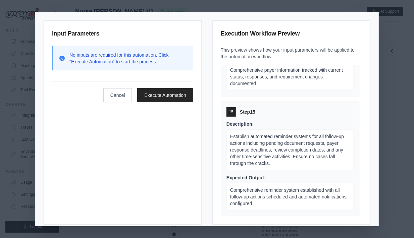
click at [393, 139] on div "Input Parameters No inputs are required for this automation. Click "Execute Aut…" at bounding box center [207, 119] width 414 height 238
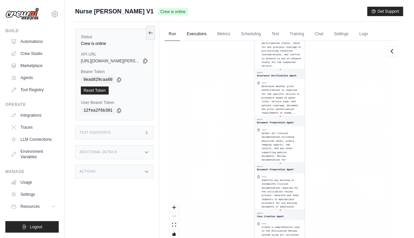
click at [196, 34] on link "Executions" at bounding box center [197, 34] width 28 height 14
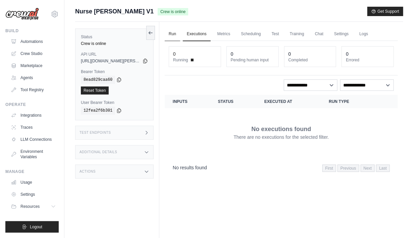
click at [172, 36] on link "Run" at bounding box center [172, 34] width 15 height 14
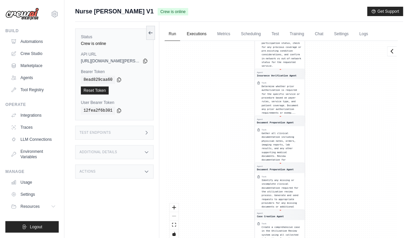
click at [191, 38] on link "Executions" at bounding box center [197, 34] width 28 height 14
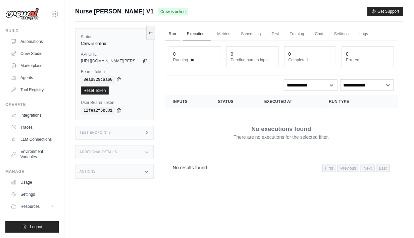
click at [171, 35] on link "Run" at bounding box center [172, 34] width 15 height 14
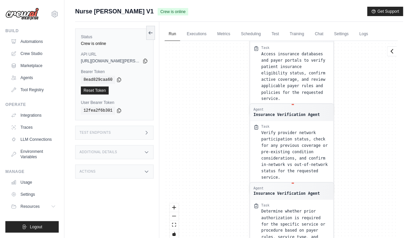
drag, startPoint x: 225, startPoint y: 112, endPoint x: 199, endPoint y: 256, distance: 145.7
click at [199, 238] on html "mumapathy@assurecare.com AssureCare ✓ Your organization Settings Build Automati…" at bounding box center [207, 133] width 414 height 267
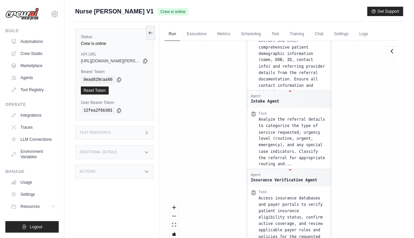
drag, startPoint x: 203, startPoint y: 111, endPoint x: 201, endPoint y: 256, distance: 144.5
click at [201, 238] on html "mumapathy@assurecare.com AssureCare ✓ Your organization Settings Build Automati…" at bounding box center [207, 133] width 414 height 267
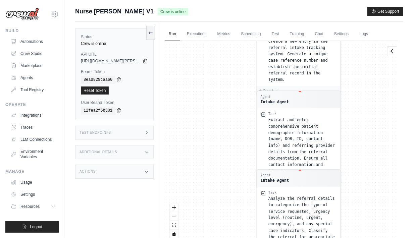
drag, startPoint x: 193, startPoint y: 85, endPoint x: 209, endPoint y: 174, distance: 90.6
click at [209, 174] on div "Agent Intake Agent Task Continuously monitor all referral channels including fa…" at bounding box center [281, 142] width 233 height 203
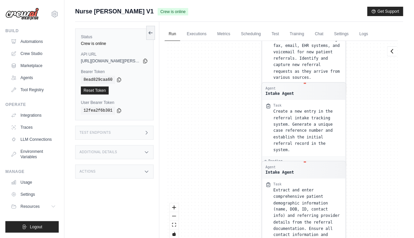
drag, startPoint x: 209, startPoint y: 174, endPoint x: 211, endPoint y: 256, distance: 81.6
click at [211, 238] on html "mumapathy@assurecare.com AssureCare ✓ Your organization Settings Build Automati…" at bounding box center [207, 133] width 414 height 267
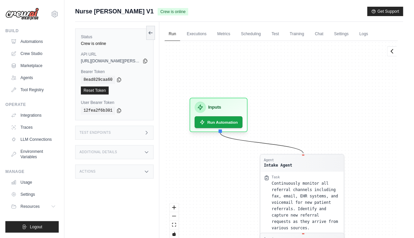
drag, startPoint x: 225, startPoint y: 91, endPoint x: 221, endPoint y: 221, distance: 129.7
click at [221, 221] on div "Agent Intake Agent Task Continuously monitor all referral channels including fa…" at bounding box center [281, 142] width 233 height 203
click at [217, 121] on button "Run Automation" at bounding box center [219, 120] width 50 height 12
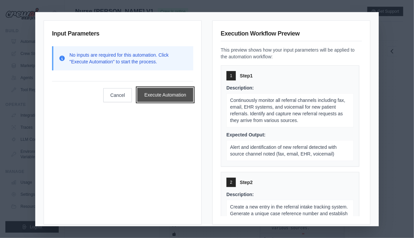
click at [163, 94] on button "Execute Automation" at bounding box center [165, 95] width 56 height 14
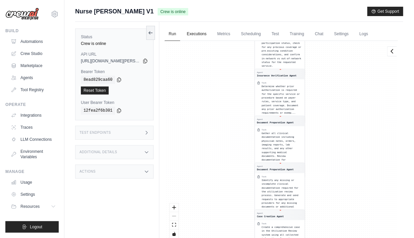
click at [199, 37] on link "Executions" at bounding box center [197, 34] width 28 height 14
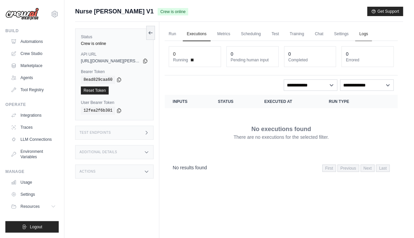
click at [360, 36] on link "Logs" at bounding box center [364, 34] width 17 height 14
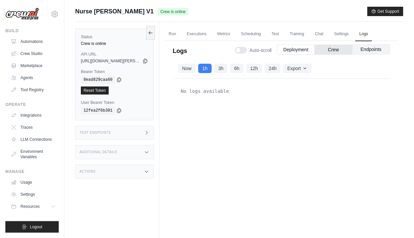
click at [366, 50] on button "Endpoints" at bounding box center [372, 49] width 38 height 10
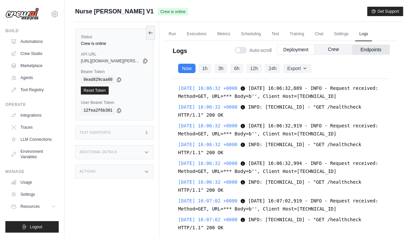
click at [343, 49] on button "Crew" at bounding box center [334, 49] width 38 height 10
click at [338, 49] on button "Crew" at bounding box center [334, 50] width 38 height 10
click at [295, 49] on button "Deployment" at bounding box center [296, 49] width 38 height 10
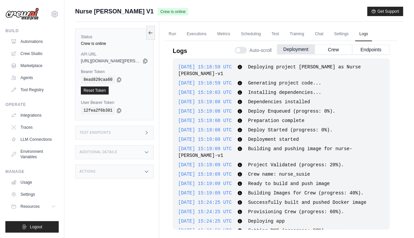
click at [293, 50] on button "Deployment" at bounding box center [296, 49] width 38 height 10
click at [330, 50] on button "Crew" at bounding box center [334, 49] width 38 height 10
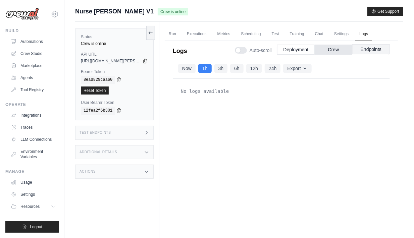
click at [361, 50] on button "Endpoints" at bounding box center [372, 49] width 38 height 10
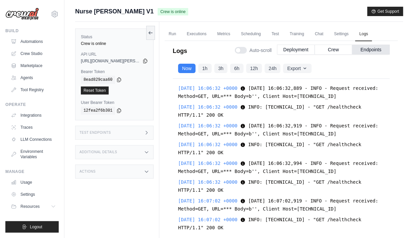
scroll to position [27325, 0]
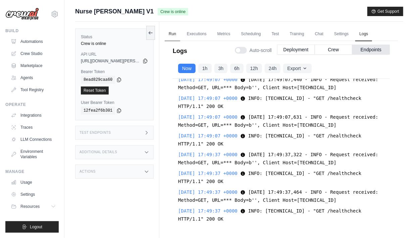
click at [173, 34] on link "Run" at bounding box center [172, 34] width 15 height 14
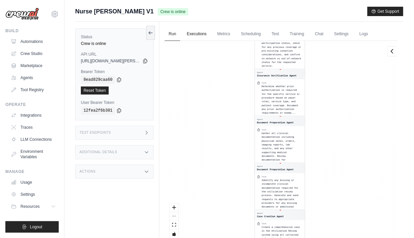
click at [196, 34] on link "Executions" at bounding box center [197, 34] width 28 height 14
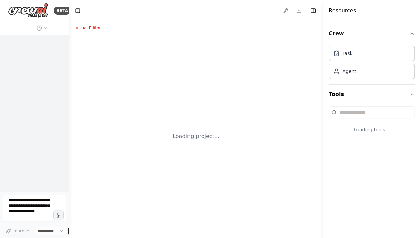
select select "****"
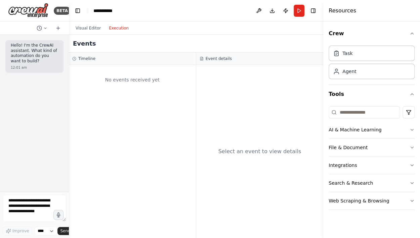
click at [115, 29] on button "Execution" at bounding box center [119, 28] width 28 height 8
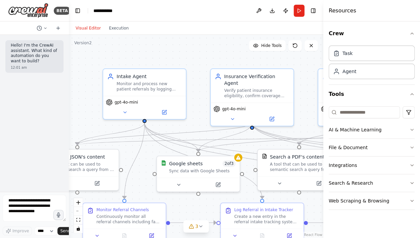
click at [89, 30] on button "Visual Editor" at bounding box center [88, 28] width 33 height 8
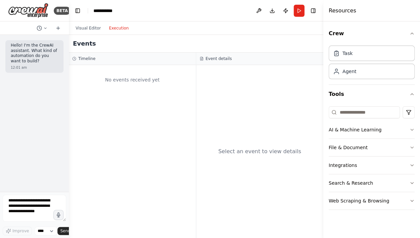
click at [110, 30] on button "Execution" at bounding box center [119, 28] width 28 height 8
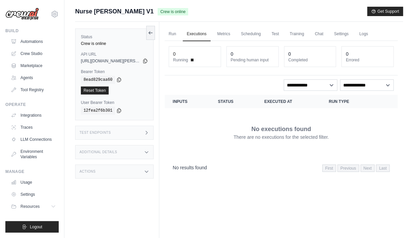
click at [216, 82] on div "**********" at bounding box center [281, 85] width 225 height 11
click at [215, 83] on div "**********" at bounding box center [281, 85] width 225 height 11
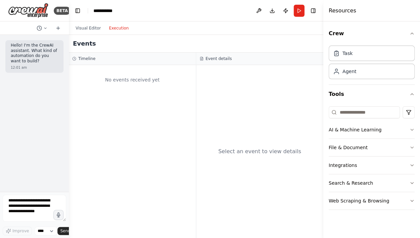
click at [115, 29] on button "Execution" at bounding box center [119, 28] width 28 height 8
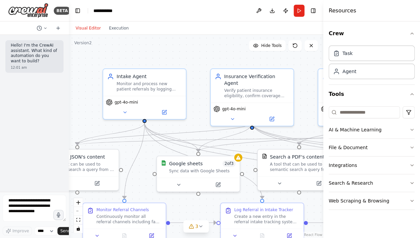
click at [81, 28] on button "Visual Editor" at bounding box center [88, 28] width 33 height 8
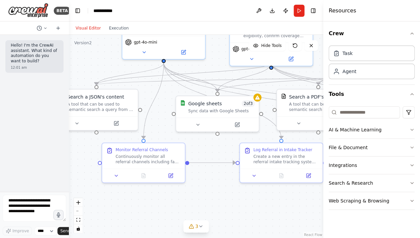
drag, startPoint x: 123, startPoint y: 158, endPoint x: 142, endPoint y: 97, distance: 63.4
click at [142, 97] on div ".deletable-edge-delete-btn { width: 20px; height: 20px; border: 0px solid #ffff…" at bounding box center [196, 137] width 254 height 204
click at [117, 177] on button at bounding box center [116, 174] width 23 height 8
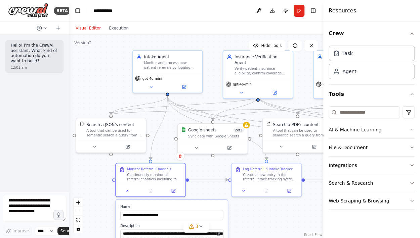
drag, startPoint x: 239, startPoint y: 220, endPoint x: 243, endPoint y: 228, distance: 8.9
click at [243, 228] on div ".deletable-edge-delete-btn { width: 20px; height: 20px; border: 0px solid #ffff…" at bounding box center [196, 137] width 254 height 204
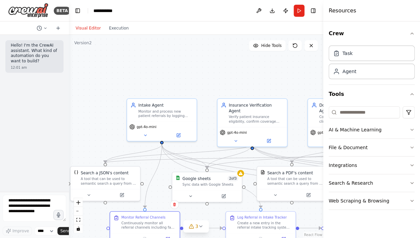
drag, startPoint x: 101, startPoint y: 69, endPoint x: 95, endPoint y: 117, distance: 48.7
click at [95, 117] on div ".deletable-edge-delete-btn { width: 20px; height: 20px; border: 0px solid #ffff…" at bounding box center [196, 137] width 254 height 204
click at [266, 45] on span "Hide Tools" at bounding box center [271, 45] width 20 height 5
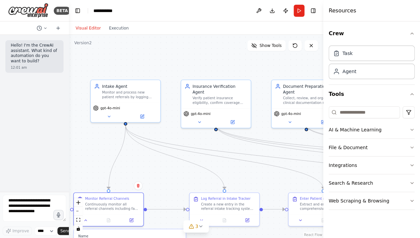
drag, startPoint x: 193, startPoint y: 69, endPoint x: 157, endPoint y: 50, distance: 40.9
click at [157, 50] on div ".deletable-edge-delete-btn { width: 20px; height: 20px; border: 0px solid #ffff…" at bounding box center [196, 137] width 254 height 204
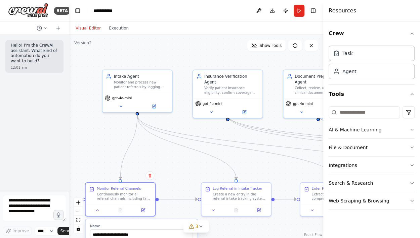
drag, startPoint x: 141, startPoint y: 163, endPoint x: 153, endPoint y: 155, distance: 14.3
click at [153, 155] on div ".deletable-edge-delete-btn { width: 20px; height: 20px; border: 0px solid #ffff…" at bounding box center [196, 137] width 254 height 204
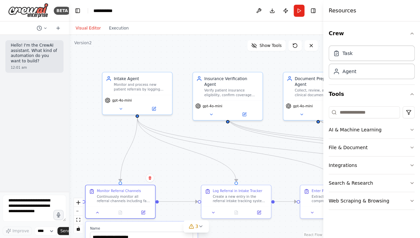
drag, startPoint x: 135, startPoint y: 80, endPoint x: 178, endPoint y: 52, distance: 51.2
click at [178, 52] on div ".deletable-edge-delete-btn { width: 20px; height: 20px; border: 0px solid #ffff…" at bounding box center [196, 137] width 254 height 204
click at [294, 46] on icon at bounding box center [294, 45] width 5 height 5
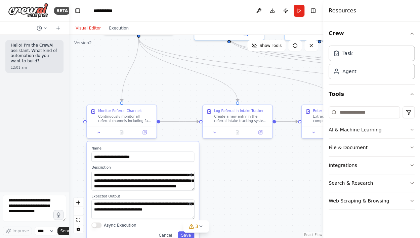
drag, startPoint x: 169, startPoint y: 152, endPoint x: 171, endPoint y: 72, distance: 80.3
click at [171, 72] on div ".deletable-edge-delete-btn { width: 20px; height: 20px; border: 0px solid #ffff…" at bounding box center [196, 137] width 254 height 204
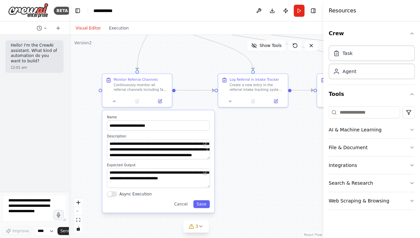
drag, startPoint x: 249, startPoint y: 191, endPoint x: 265, endPoint y: 160, distance: 34.8
click at [265, 160] on div ".deletable-edge-delete-btn { width: 20px; height: 20px; border: 0px solid #ffff…" at bounding box center [196, 137] width 254 height 204
click at [260, 167] on div ".deletable-edge-delete-btn { width: 20px; height: 20px; border: 0px solid #ffff…" at bounding box center [196, 137] width 254 height 204
click at [158, 100] on icon at bounding box center [159, 100] width 3 height 3
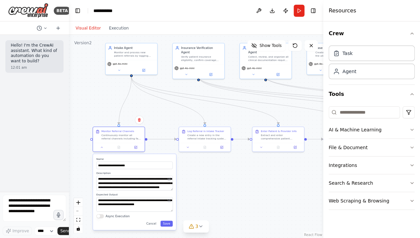
drag, startPoint x: 256, startPoint y: 138, endPoint x: 206, endPoint y: 169, distance: 58.2
click at [206, 169] on div ".deletable-edge-delete-btn { width: 20px; height: 20px; border: 0px solid #ffff…" at bounding box center [196, 137] width 254 height 204
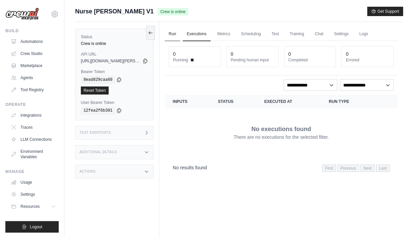
click at [173, 34] on link "Run" at bounding box center [172, 34] width 15 height 14
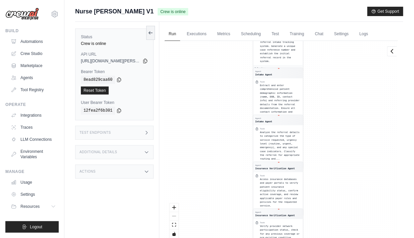
drag, startPoint x: 216, startPoint y: 69, endPoint x: 214, endPoint y: 256, distance: 187.1
click at [214, 238] on html "[EMAIL_ADDRESS][DOMAIN_NAME] AssureCare ✓ Your organization Settings Build Auto…" at bounding box center [207, 133] width 414 height 267
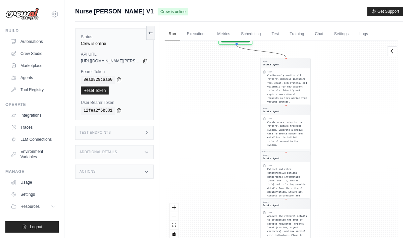
drag, startPoint x: 211, startPoint y: 127, endPoint x: 218, endPoint y: 211, distance: 84.3
click at [218, 211] on div "Agent Intake Agent Task Continuously monitor all referral channels including fa…" at bounding box center [281, 142] width 233 height 203
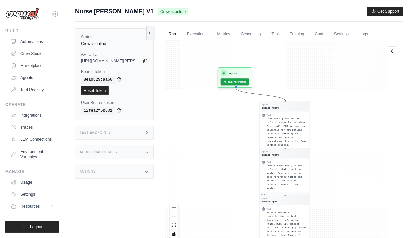
drag, startPoint x: 214, startPoint y: 89, endPoint x: 213, endPoint y: 132, distance: 43.3
click at [213, 132] on div "Agent Intake Agent Task Continuously monitor all referral channels including fa…" at bounding box center [281, 142] width 233 height 203
click at [23, 91] on link "Tool Registry" at bounding box center [34, 90] width 51 height 11
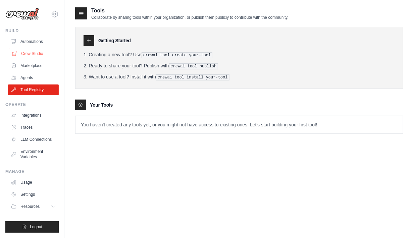
click at [29, 54] on link "Crew Studio" at bounding box center [34, 53] width 51 height 11
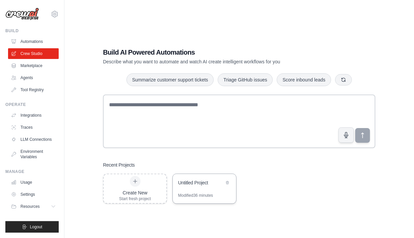
click at [200, 188] on div "Untitled Project" at bounding box center [204, 183] width 63 height 19
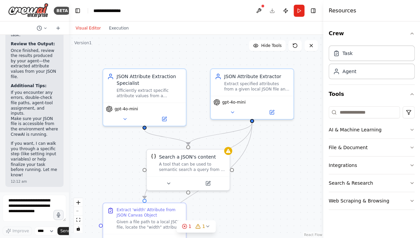
scroll to position [3385, 0]
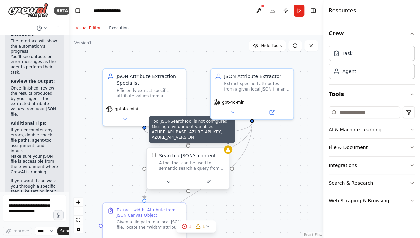
click at [229, 151] on icon at bounding box center [228, 150] width 4 height 4
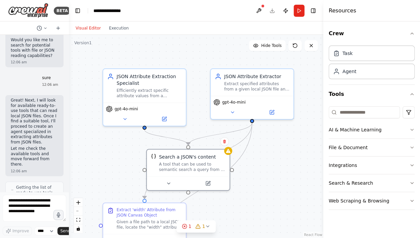
scroll to position [666, 0]
click at [26, 207] on textarea at bounding box center [34, 208] width 63 height 27
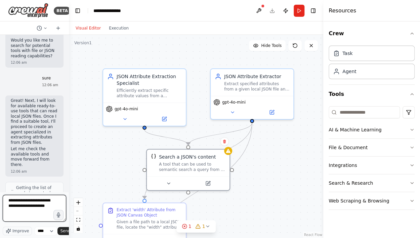
type textarea "**********"
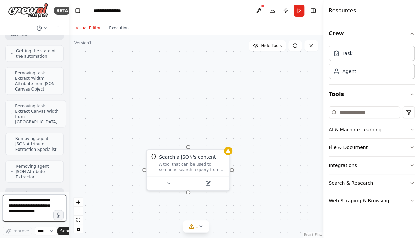
scroll to position [3686, 0]
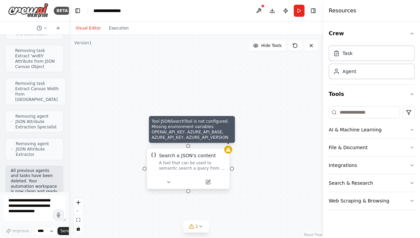
click at [227, 151] on icon at bounding box center [228, 150] width 4 height 4
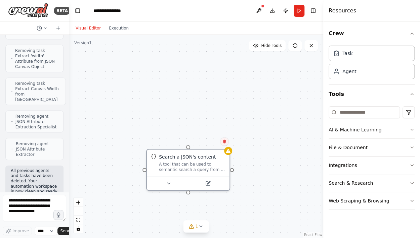
click at [226, 140] on icon at bounding box center [224, 142] width 4 height 4
click at [207, 140] on button "Confirm" at bounding box center [205, 142] width 24 height 8
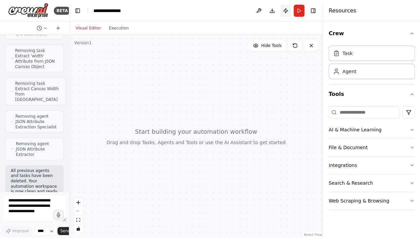
click at [286, 10] on button "Publish" at bounding box center [285, 11] width 11 height 12
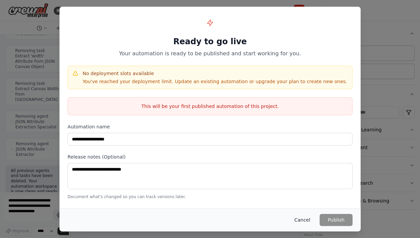
click at [304, 221] on button "Cancel" at bounding box center [302, 220] width 27 height 12
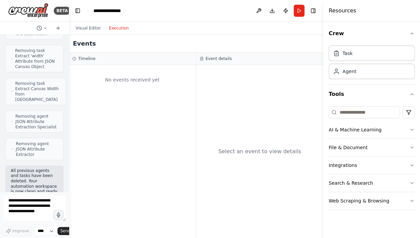
click at [114, 29] on button "Execution" at bounding box center [119, 28] width 28 height 8
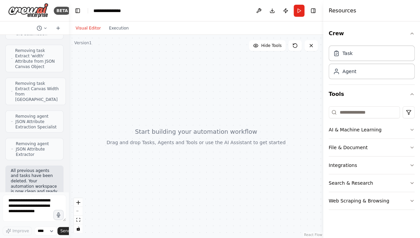
click at [91, 29] on button "Visual Editor" at bounding box center [88, 28] width 33 height 8
click at [173, 17] on header "**********" at bounding box center [196, 10] width 254 height 21
click at [8, 204] on textarea at bounding box center [34, 208] width 63 height 27
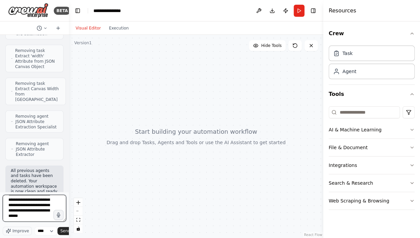
scroll to position [57, 0]
type textarea "**********"
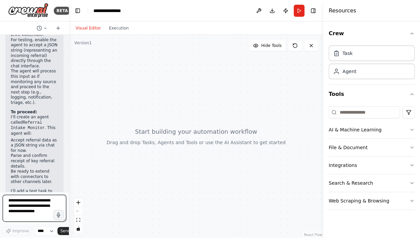
scroll to position [4065, 0]
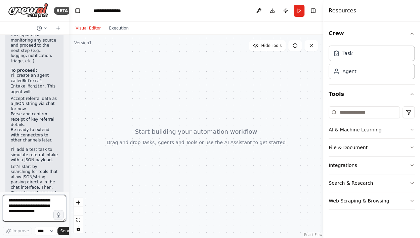
click at [25, 206] on textarea at bounding box center [34, 208] width 63 height 27
type textarea "****"
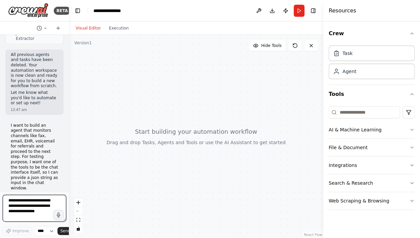
scroll to position [3802, 0]
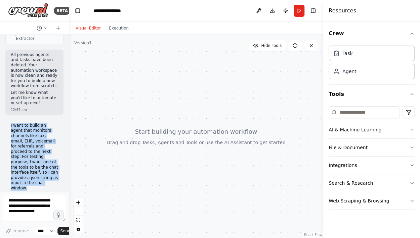
drag, startPoint x: 10, startPoint y: 82, endPoint x: 51, endPoint y: 140, distance: 71.7
click at [51, 140] on div "I want to build an agent that monitors channels like fax, email, EHR, voicemail…" at bounding box center [34, 161] width 58 height 80
copy p "I want to build an agent that monitors channels like fax, email, EHR, voicemail…"
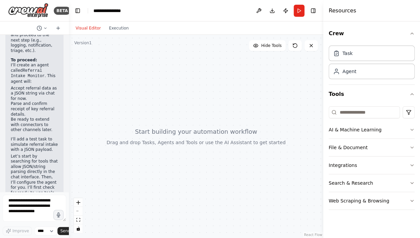
scroll to position [4135, 0]
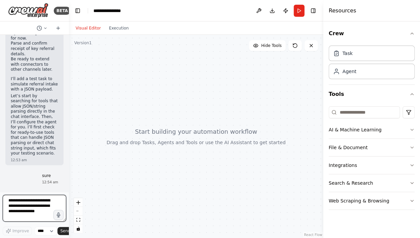
click at [29, 207] on textarea at bounding box center [34, 208] width 63 height 27
paste textarea "**********"
type textarea "**********"
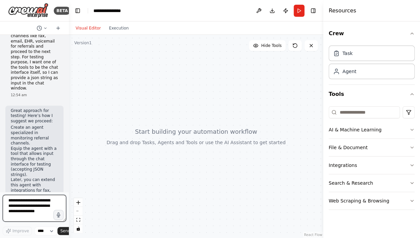
scroll to position [4440, 0]
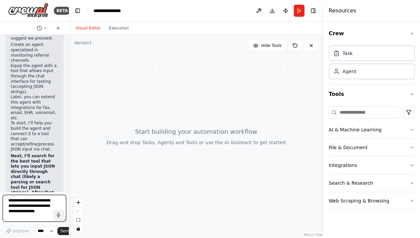
click at [19, 204] on textarea at bounding box center [34, 208] width 63 height 27
click at [29, 205] on textarea at bounding box center [34, 208] width 63 height 27
type textarea "**********"
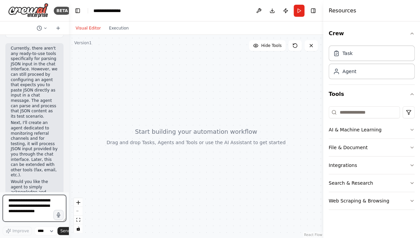
scroll to position [4861, 0]
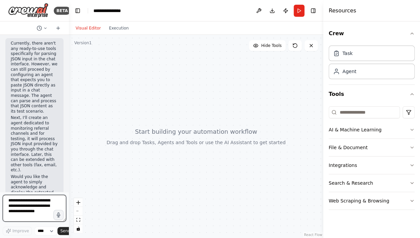
click at [20, 208] on textarea at bounding box center [34, 208] width 63 height 27
type textarea "**********"
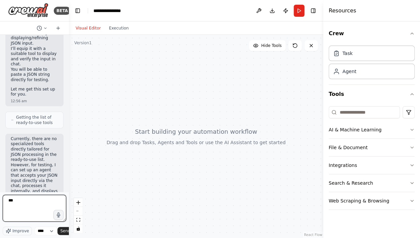
scroll to position [0, 0]
type textarea "**********"
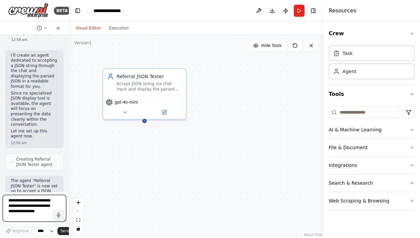
scroll to position [5449, 0]
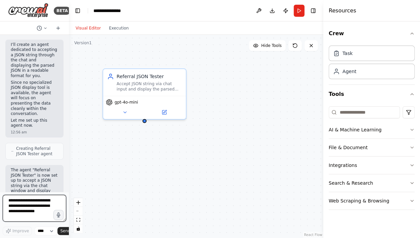
paste textarea "**********"
type textarea "**********"
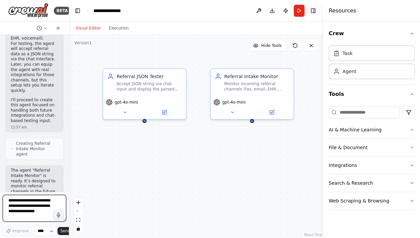
scroll to position [5828, 0]
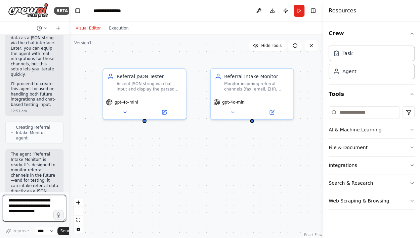
paste textarea "**********"
type textarea "**********"
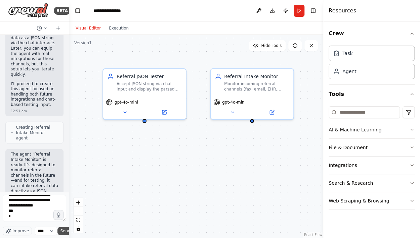
click at [60, 232] on button "Send" at bounding box center [67, 231] width 21 height 8
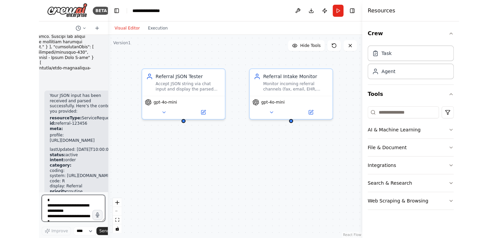
scroll to position [6093, 0]
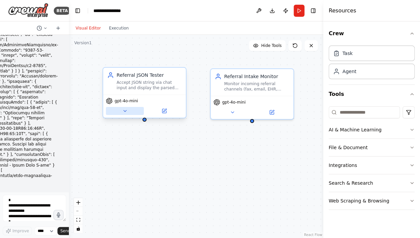
click at [128, 113] on button at bounding box center [125, 111] width 38 height 8
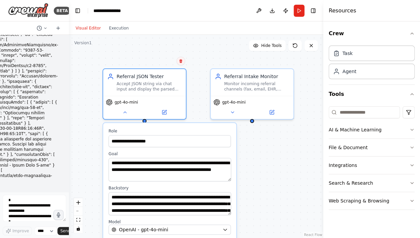
click at [180, 63] on button at bounding box center [180, 61] width 9 height 9
click at [156, 60] on button "Confirm" at bounding box center [162, 61] width 24 height 8
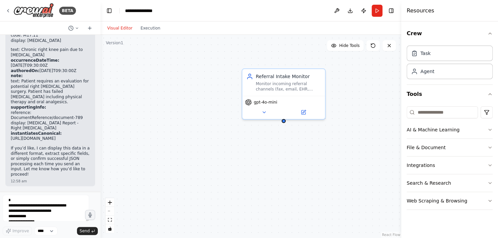
scroll to position [0, 0]
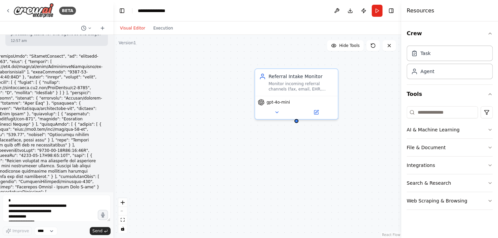
drag, startPoint x: 68, startPoint y: 98, endPoint x: 114, endPoint y: 121, distance: 51.5
click at [114, 121] on div "BETA How can I create an agent that reads json from a file and retrieves few at…" at bounding box center [249, 119] width 498 height 238
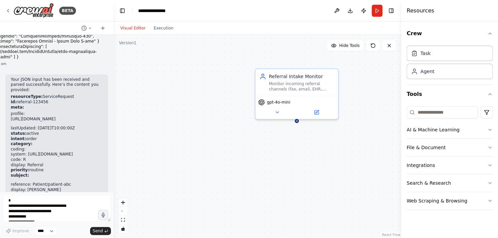
scroll to position [3916, 0]
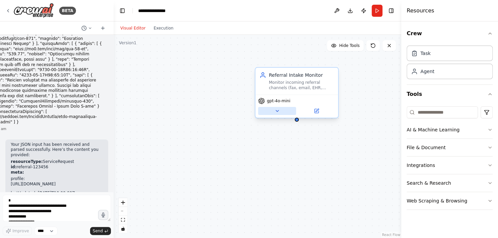
click at [278, 112] on icon at bounding box center [276, 110] width 5 height 5
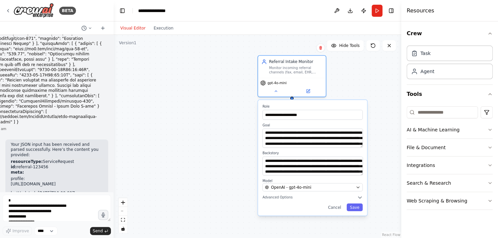
drag, startPoint x: 250, startPoint y: 196, endPoint x: 234, endPoint y: 155, distance: 44.2
click at [234, 155] on div "**********" at bounding box center [258, 137] width 288 height 204
click at [360, 199] on icon "button" at bounding box center [359, 197] width 5 height 5
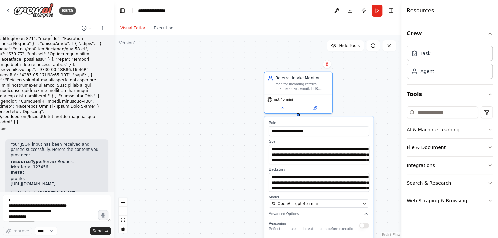
drag, startPoint x: 229, startPoint y: 209, endPoint x: 235, endPoint y: 225, distance: 17.7
click at [235, 225] on div "**********" at bounding box center [258, 137] width 288 height 204
click at [284, 107] on button at bounding box center [281, 106] width 31 height 7
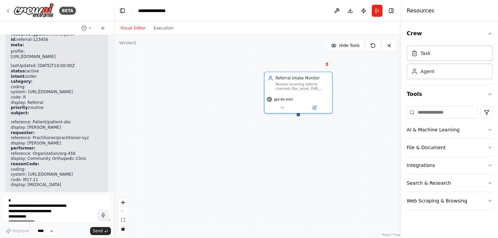
scroll to position [4044, 0]
click at [38, 205] on textarea at bounding box center [57, 208] width 108 height 27
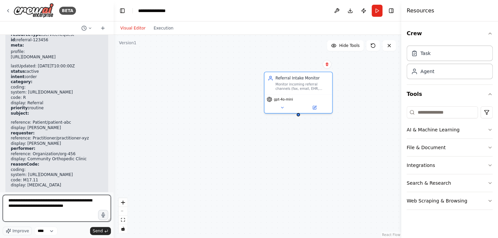
type textarea "**********"
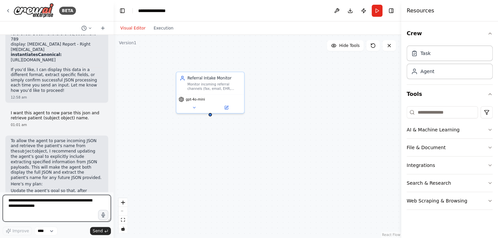
scroll to position [4262, 0]
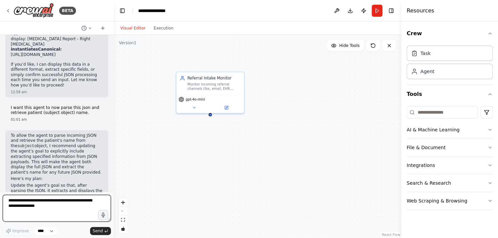
click at [43, 206] on textarea at bounding box center [57, 208] width 108 height 27
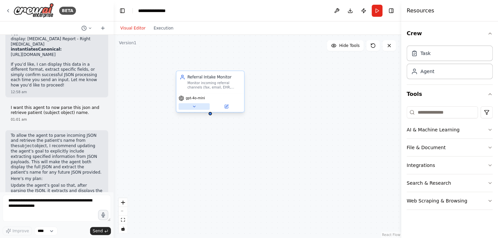
click at [194, 106] on icon at bounding box center [194, 106] width 2 height 1
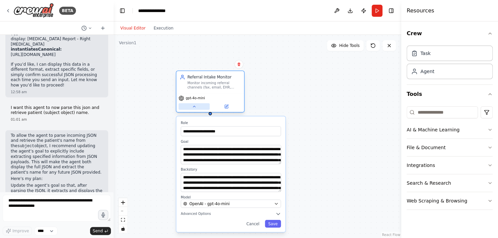
click at [194, 106] on icon at bounding box center [194, 106] width 2 height 1
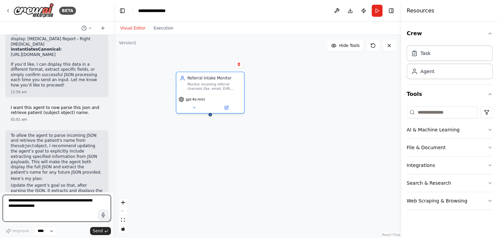
click at [49, 205] on textarea at bounding box center [57, 208] width 108 height 27
type textarea "**********"
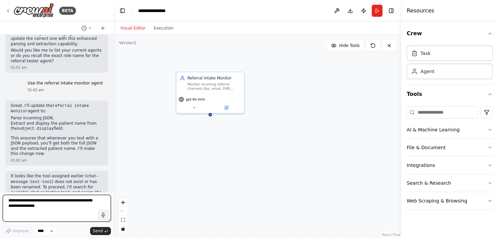
scroll to position [4521, 0]
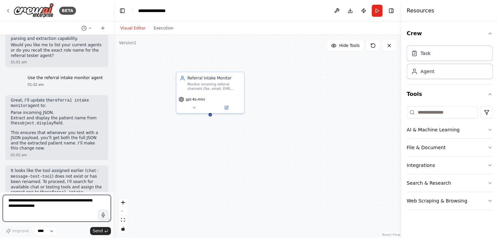
click at [47, 206] on textarea at bounding box center [57, 208] width 108 height 27
type textarea "**********"
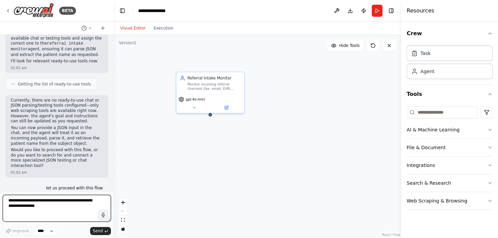
scroll to position [4675, 0]
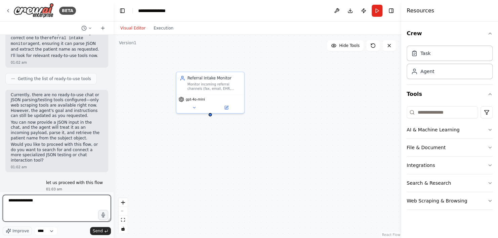
type textarea "**********"
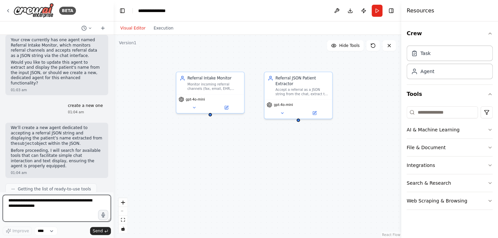
scroll to position [4918, 0]
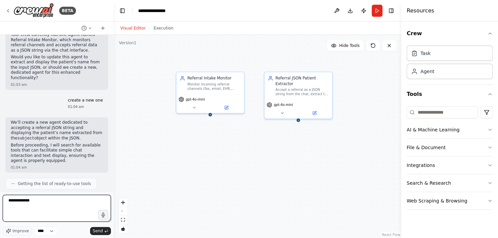
type textarea "**********"
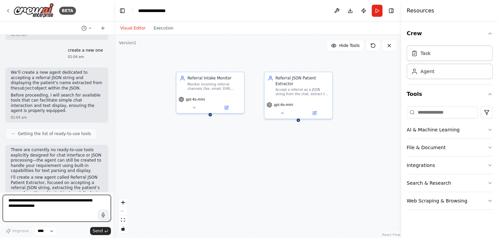
scroll to position [4980, 0]
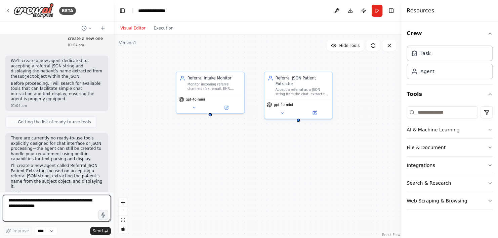
paste textarea "**********"
click at [47, 206] on textarea at bounding box center [57, 208] width 108 height 27
type textarea "**********"
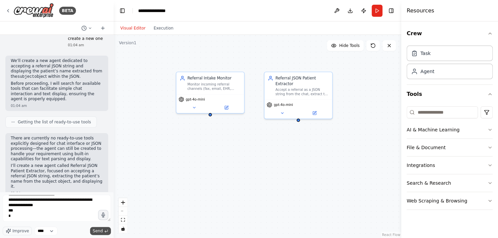
click at [94, 231] on span "Send" at bounding box center [98, 231] width 10 height 5
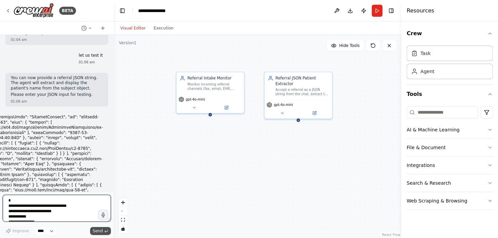
scroll to position [5216, 0]
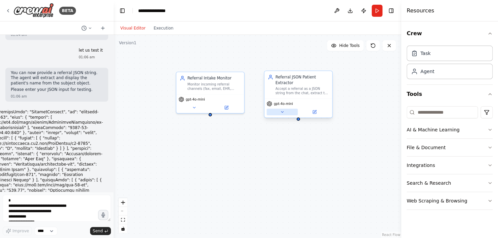
click at [282, 111] on icon at bounding box center [282, 112] width 4 height 4
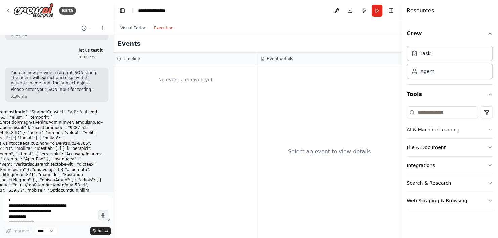
click at [157, 27] on button "Execution" at bounding box center [163, 28] width 28 height 8
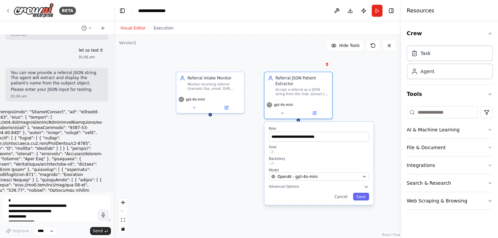
click at [129, 27] on button "Visual Editor" at bounding box center [132, 28] width 33 height 8
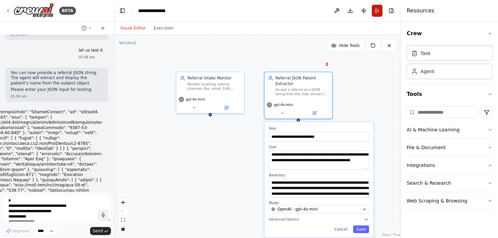
click at [376, 11] on button "Run" at bounding box center [376, 11] width 11 height 12
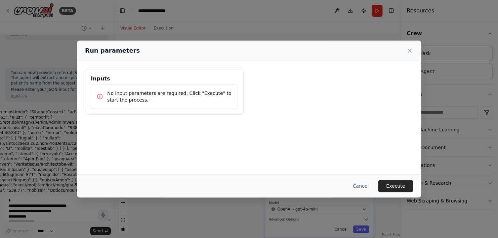
click at [121, 93] on p "No input parameters are required. Click "Execute" to start the process." at bounding box center [169, 96] width 125 height 13
click at [393, 190] on button "Execute" at bounding box center [395, 186] width 35 height 12
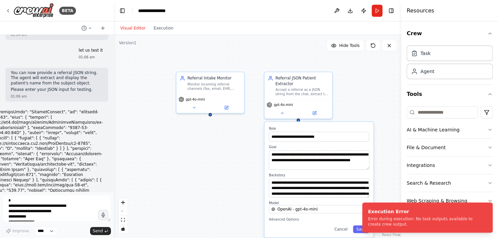
click at [158, 34] on div "Visual Editor Execution" at bounding box center [146, 27] width 61 height 13
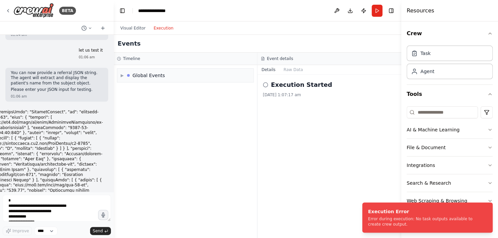
click at [158, 30] on button "Execution" at bounding box center [163, 28] width 28 height 8
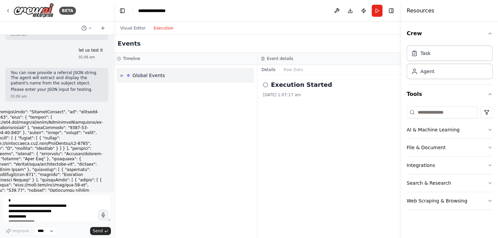
click at [190, 80] on div "▶ Global Events" at bounding box center [185, 75] width 136 height 13
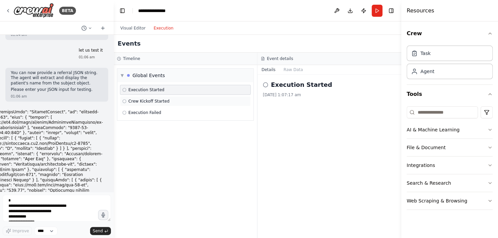
click at [187, 103] on div "Crew Kickoff Started" at bounding box center [185, 101] width 126 height 5
click at [186, 113] on div "Execution Failed" at bounding box center [185, 112] width 126 height 5
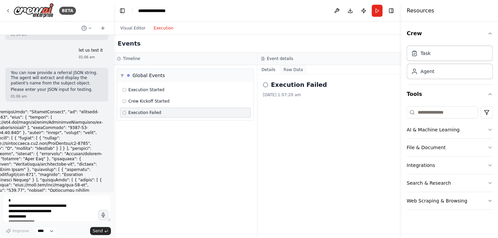
click at [289, 70] on button "Raw Data" at bounding box center [293, 69] width 28 height 9
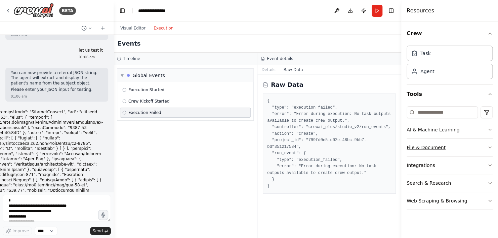
click at [420, 148] on button "File & Document" at bounding box center [449, 147] width 86 height 17
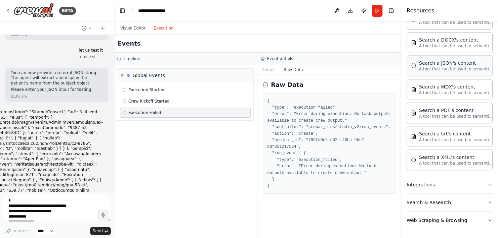
scroll to position [150, 0]
click at [420, 183] on button "Integrations" at bounding box center [449, 184] width 86 height 17
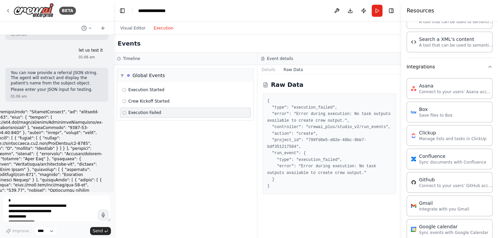
scroll to position [268, 0]
click at [42, 204] on textarea at bounding box center [57, 208] width 108 height 27
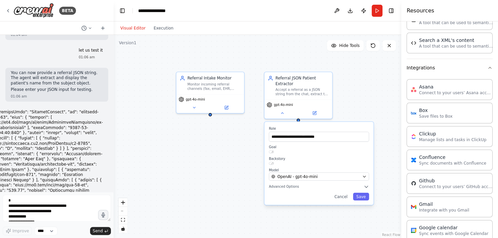
click at [138, 28] on button "Visual Editor" at bounding box center [132, 28] width 33 height 8
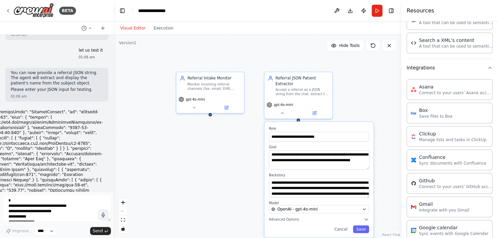
click at [219, 176] on div "**********" at bounding box center [258, 137] width 288 height 204
click at [161, 28] on button "Execution" at bounding box center [163, 28] width 28 height 8
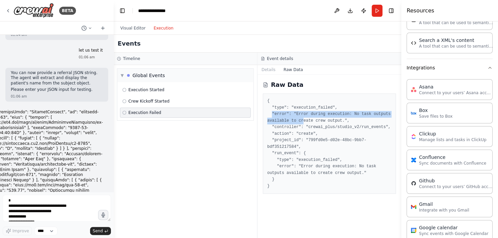
scroll to position [5216, 0]
drag, startPoint x: 271, startPoint y: 114, endPoint x: 341, endPoint y: 123, distance: 70.9
click at [341, 123] on pre "{ "type": "execution_failed", "error": "Error during execution: No task outputs…" at bounding box center [329, 144] width 124 height 92
copy pre ""error": "Error during execution: No task outputs available to create crew outp…"
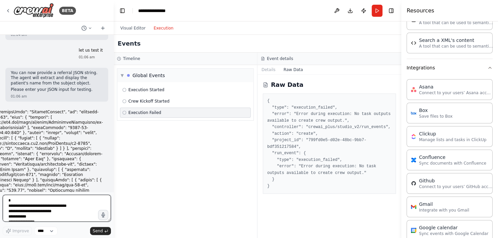
click at [81, 207] on textarea at bounding box center [57, 208] width 108 height 27
paste textarea "**********"
click at [81, 207] on textarea "**********" at bounding box center [57, 208] width 108 height 27
type textarea "**********"
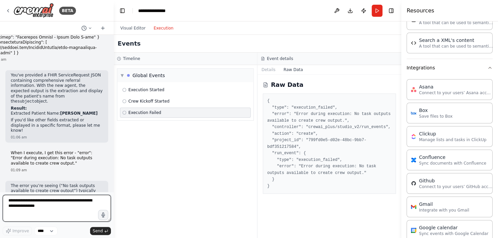
scroll to position [5427, 0]
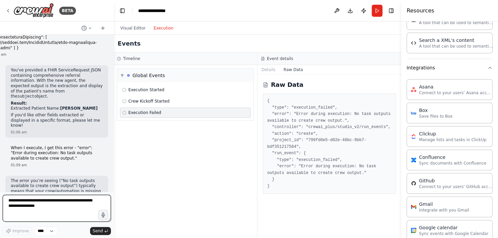
click at [55, 208] on textarea at bounding box center [57, 208] width 108 height 27
type textarea "***"
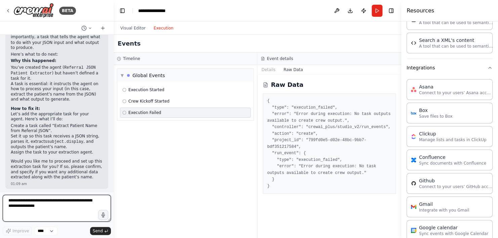
scroll to position [5597, 0]
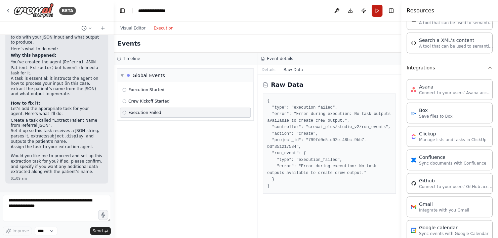
click at [377, 15] on button "Run" at bounding box center [376, 11] width 11 height 12
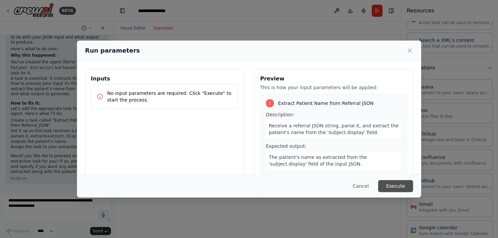
click at [393, 185] on button "Execute" at bounding box center [395, 186] width 35 height 12
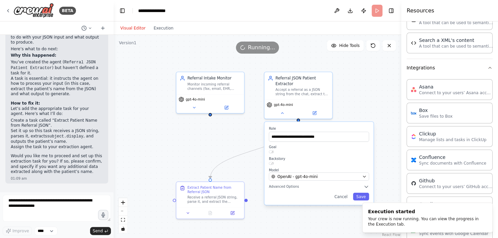
click at [133, 29] on button "Visual Editor" at bounding box center [132, 28] width 33 height 8
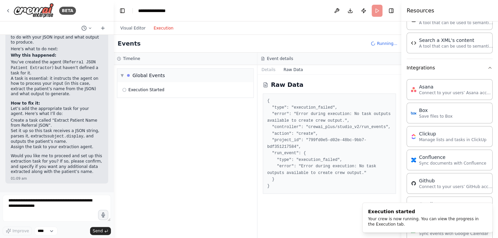
click at [155, 28] on button "Execution" at bounding box center [163, 28] width 28 height 8
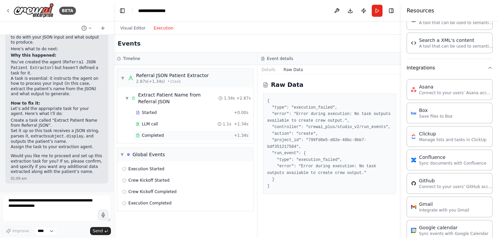
click at [194, 135] on div "Completed" at bounding box center [183, 135] width 95 height 5
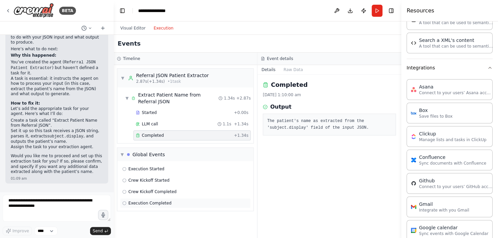
click at [172, 201] on div "Execution Completed" at bounding box center [185, 203] width 126 height 5
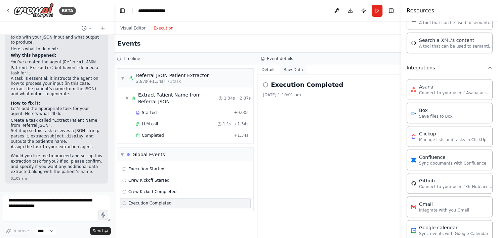
click at [293, 72] on button "Raw Data" at bounding box center [293, 69] width 28 height 9
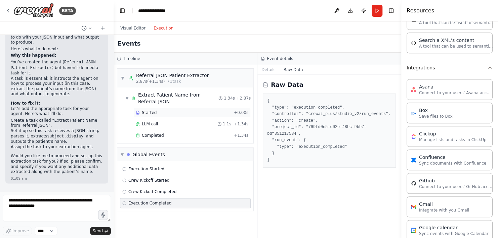
click at [143, 115] on span "Started" at bounding box center [149, 112] width 15 height 5
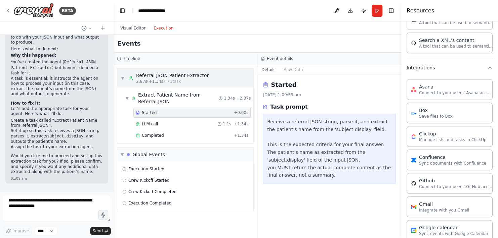
click at [188, 84] on div "2.87s (+1.34s) • 1 task" at bounding box center [172, 81] width 73 height 5
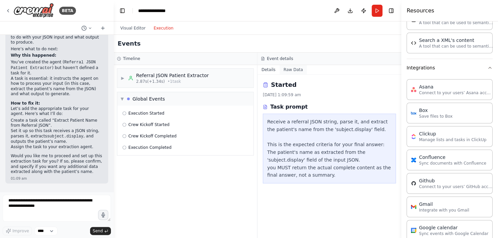
click at [284, 71] on button "Raw Data" at bounding box center [293, 69] width 28 height 9
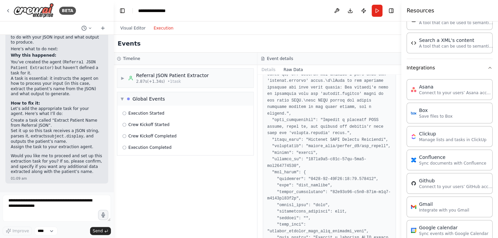
scroll to position [196, 0]
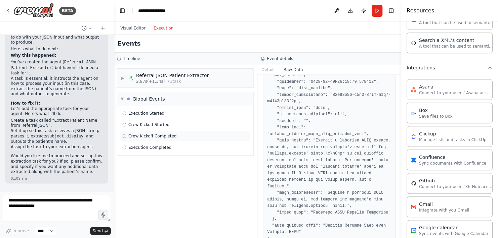
click at [174, 134] on div "Crew Kickoff Completed" at bounding box center [185, 136] width 126 height 5
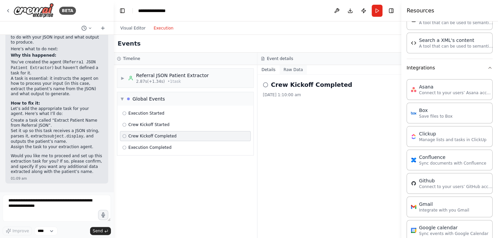
click at [285, 71] on button "Raw Data" at bounding box center [293, 69] width 28 height 9
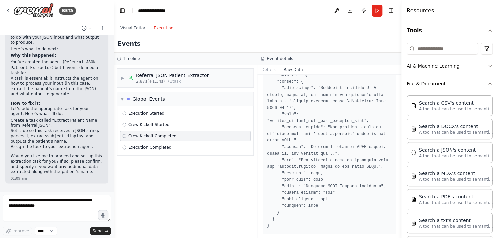
scroll to position [0, 0]
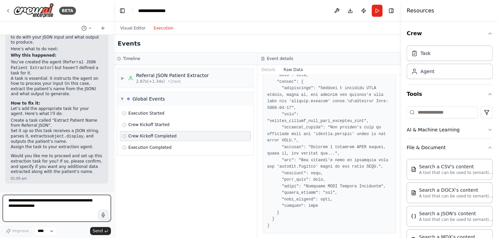
click at [55, 199] on textarea at bounding box center [57, 208] width 108 height 27
paste textarea "**********"
type textarea "**********"
paste textarea "**********"
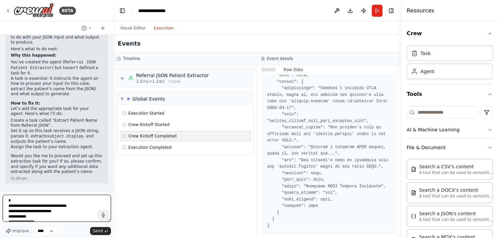
scroll to position [411, 0]
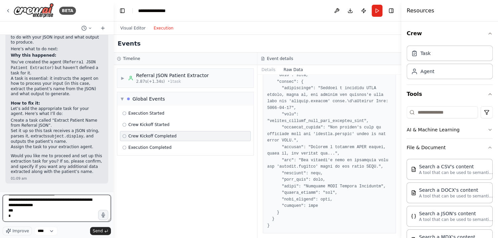
type textarea "**********"
click at [274, 92] on pre at bounding box center [329, 19] width 124 height 419
click at [99, 233] on span "Send" at bounding box center [98, 231] width 10 height 5
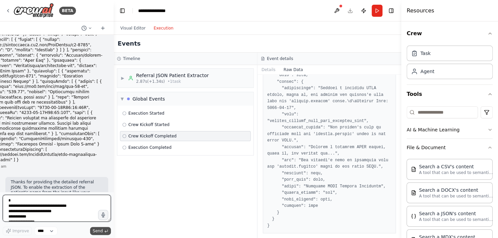
scroll to position [5964, 0]
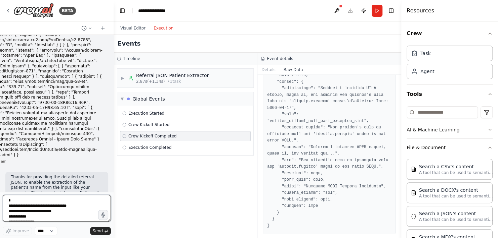
click at [61, 202] on textarea at bounding box center [57, 208] width 108 height 27
type textarea "**********"
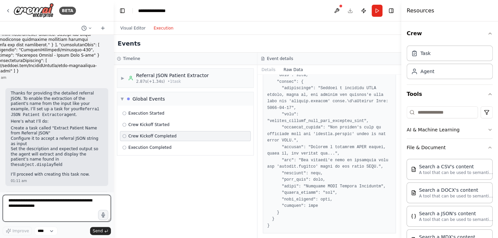
scroll to position [6053, 0]
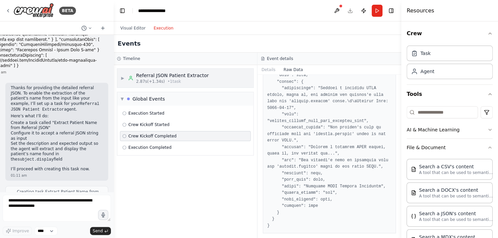
click at [212, 83] on div "▶ Referral JSON Patient Extractor 2.87s (+1.34s) • 1 task" at bounding box center [185, 78] width 136 height 19
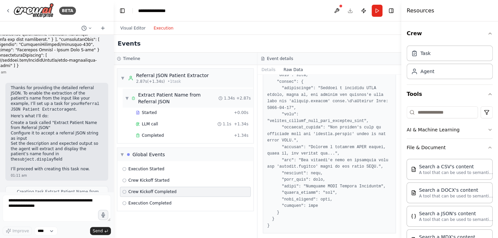
click at [197, 99] on div "Extract Patient Name from Referral JSON" at bounding box center [178, 98] width 80 height 13
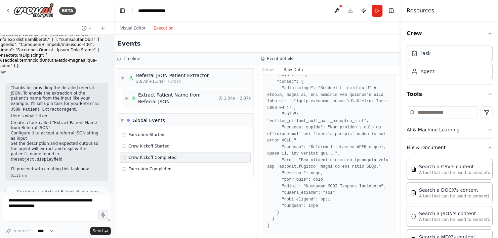
click at [197, 99] on div "Extract Patient Name from Referral JSON" at bounding box center [178, 98] width 80 height 13
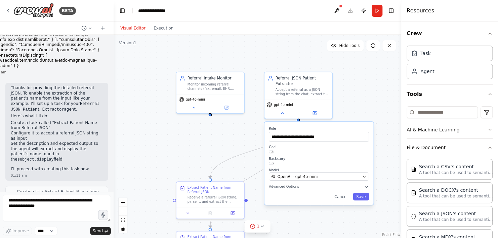
click at [132, 28] on button "Visual Editor" at bounding box center [132, 28] width 33 height 8
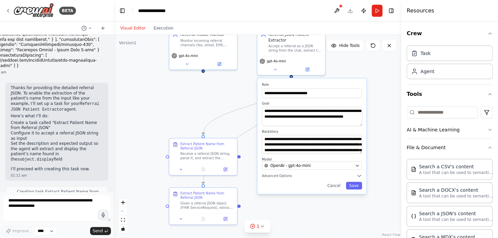
drag, startPoint x: 194, startPoint y: 148, endPoint x: 187, endPoint y: 104, distance: 44.2
click at [187, 104] on div ".deletable-edge-delete-btn { width: 20px; height: 20px; border: 0px solid #ffff…" at bounding box center [258, 137] width 288 height 204
click at [338, 187] on button "Cancel" at bounding box center [334, 186] width 20 height 8
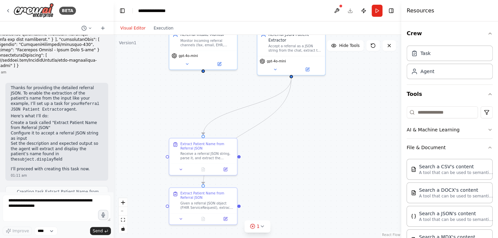
click at [239, 158] on div ".deletable-edge-delete-btn { width: 20px; height: 20px; border: 0px solid #ffff…" at bounding box center [258, 137] width 288 height 204
drag, startPoint x: 239, startPoint y: 158, endPoint x: 273, endPoint y: 153, distance: 34.9
click at [273, 153] on div ".deletable-edge-delete-btn { width: 20px; height: 20px; border: 0px solid #ffff…" at bounding box center [258, 137] width 288 height 204
click at [264, 226] on icon at bounding box center [261, 226] width 5 height 5
click at [283, 213] on button at bounding box center [283, 210] width 11 height 8
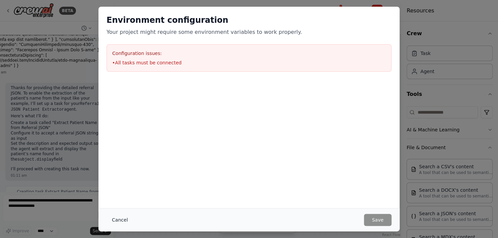
click at [117, 222] on button "Cancel" at bounding box center [119, 220] width 27 height 12
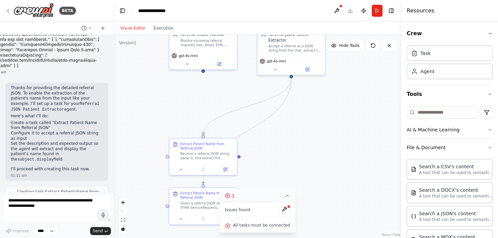
click at [286, 197] on icon at bounding box center [287, 195] width 3 height 1
click at [181, 220] on icon at bounding box center [181, 218] width 4 height 4
click at [232, 182] on icon at bounding box center [232, 181] width 4 height 4
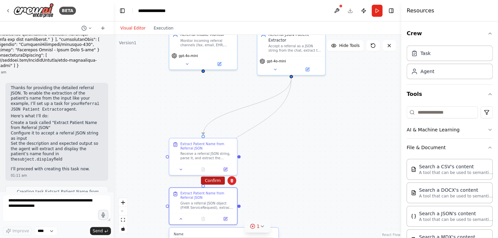
click at [209, 182] on button "Confirm" at bounding box center [213, 181] width 24 height 8
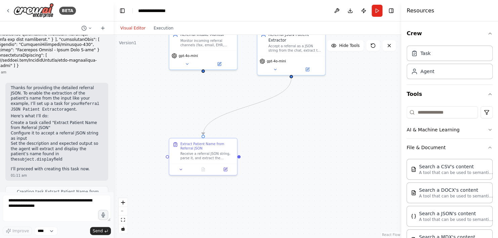
click at [285, 178] on div ".deletable-edge-delete-btn { width: 20px; height: 20px; border: 0px solid #ffff…" at bounding box center [258, 137] width 288 height 204
click at [33, 11] on img at bounding box center [33, 10] width 40 height 15
